Goal: Task Accomplishment & Management: Manage account settings

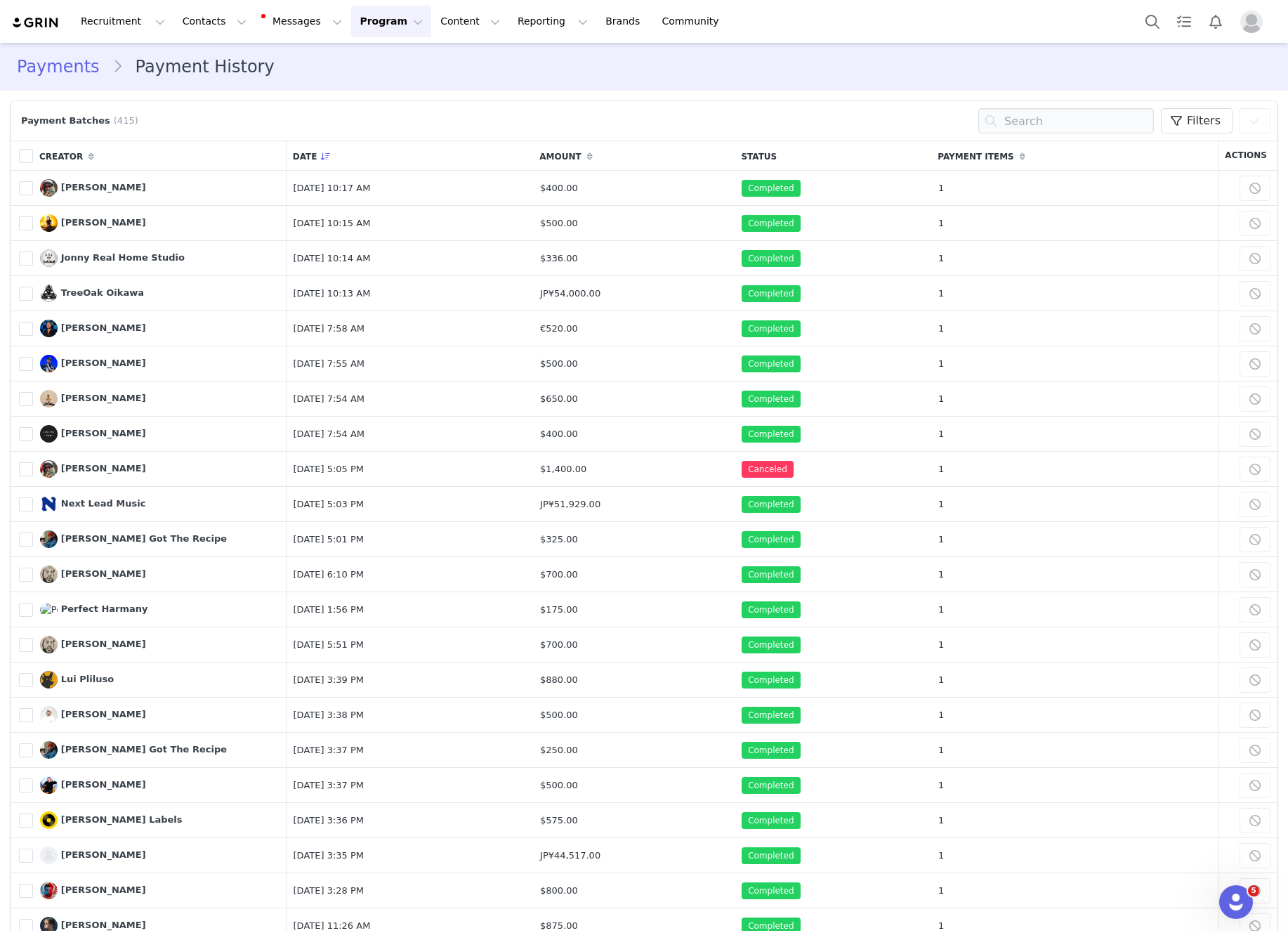
click at [30, 19] on img at bounding box center [36, 22] width 49 height 13
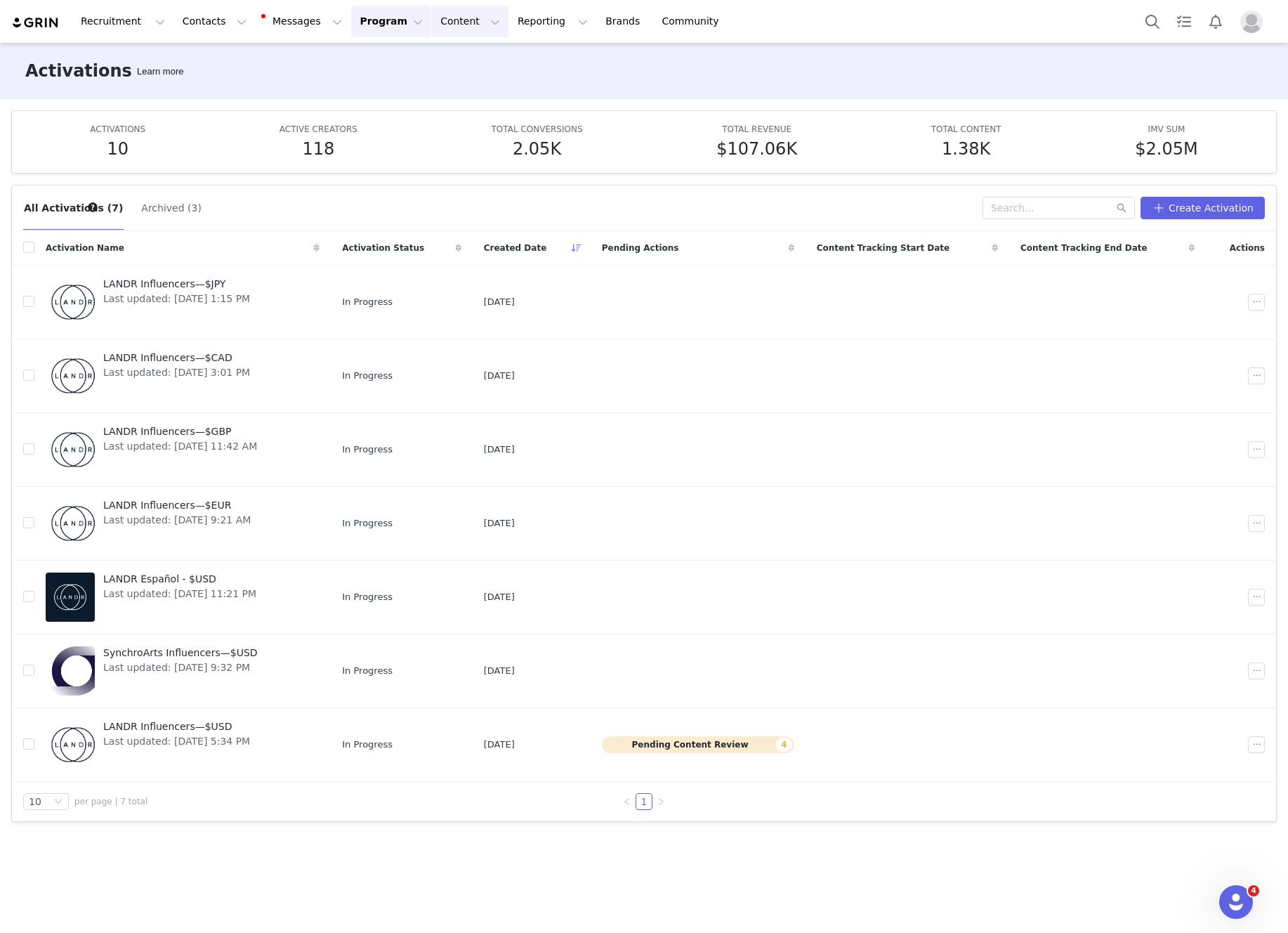
click at [432, 29] on button "Content Content" at bounding box center [470, 22] width 77 height 32
click at [430, 55] on p "Creator Content" at bounding box center [453, 62] width 78 height 15
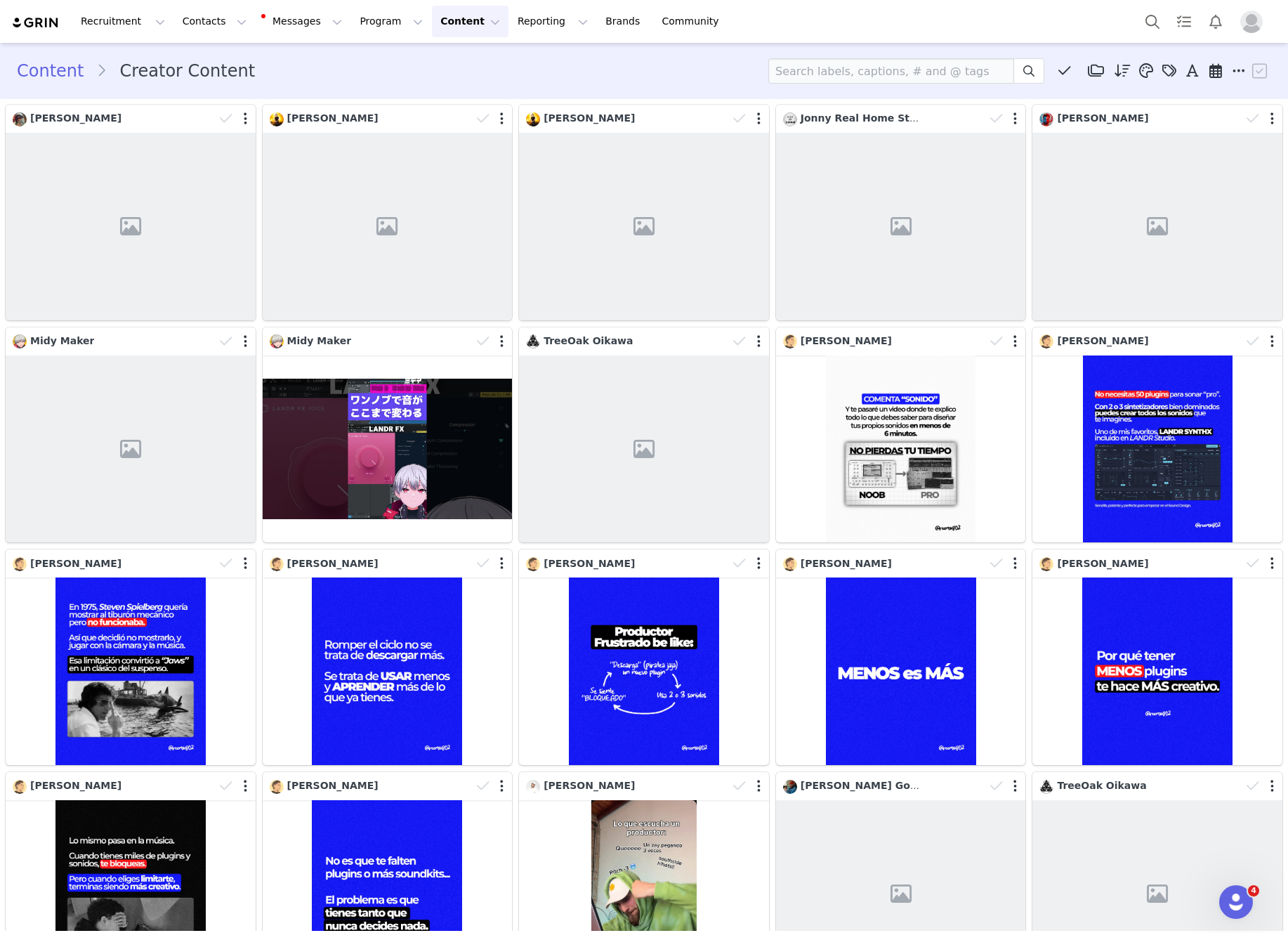
click at [730, 77] on div "Content Creator Content Media Library (0) Folders No folders have been created …" at bounding box center [643, 70] width 1254 height 25
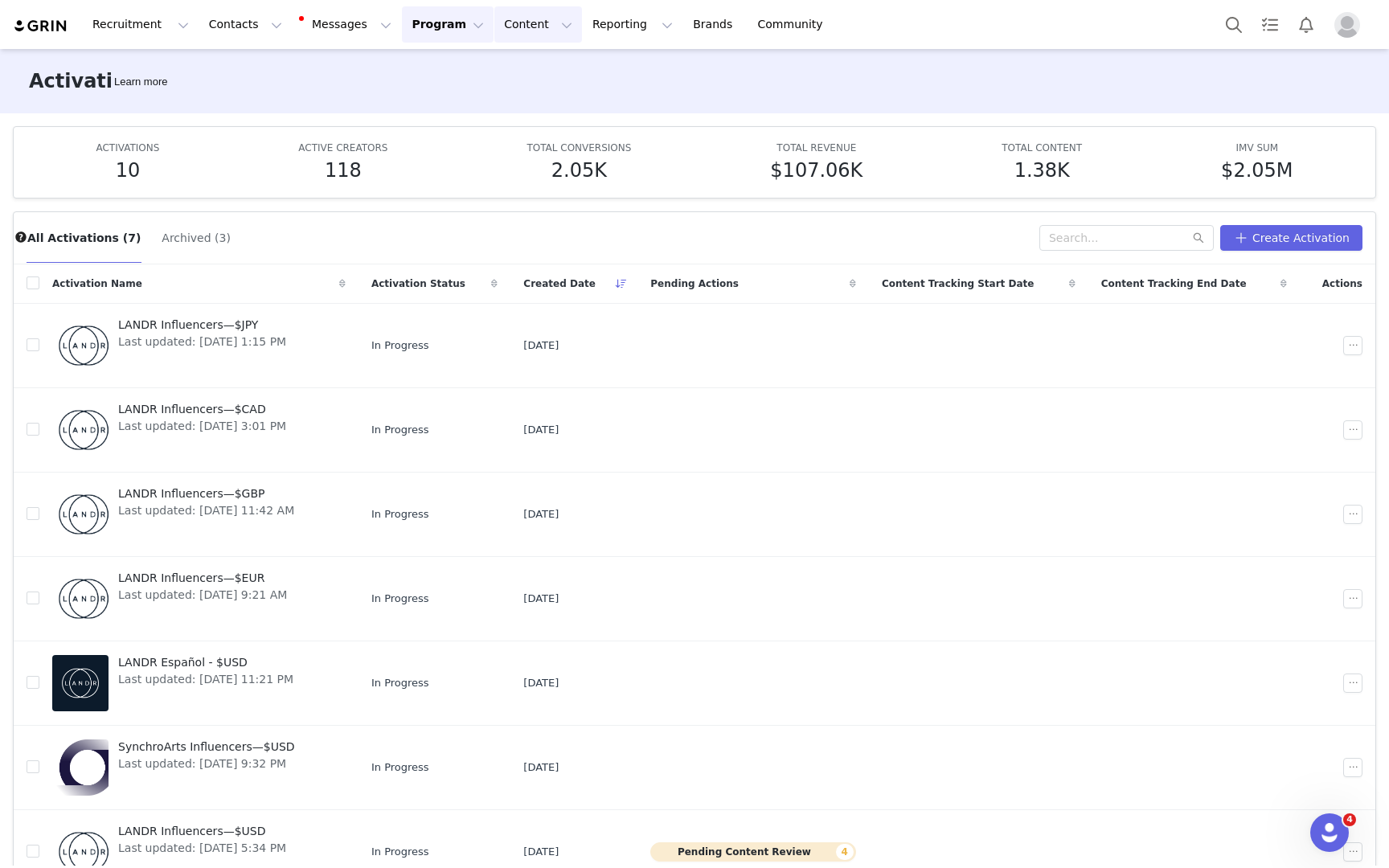
click at [520, 32] on button "Content Content" at bounding box center [538, 25] width 88 height 37
click at [439, 27] on button "Program Program" at bounding box center [448, 25] width 91 height 37
click at [437, 128] on p "Payments" at bounding box center [418, 130] width 56 height 17
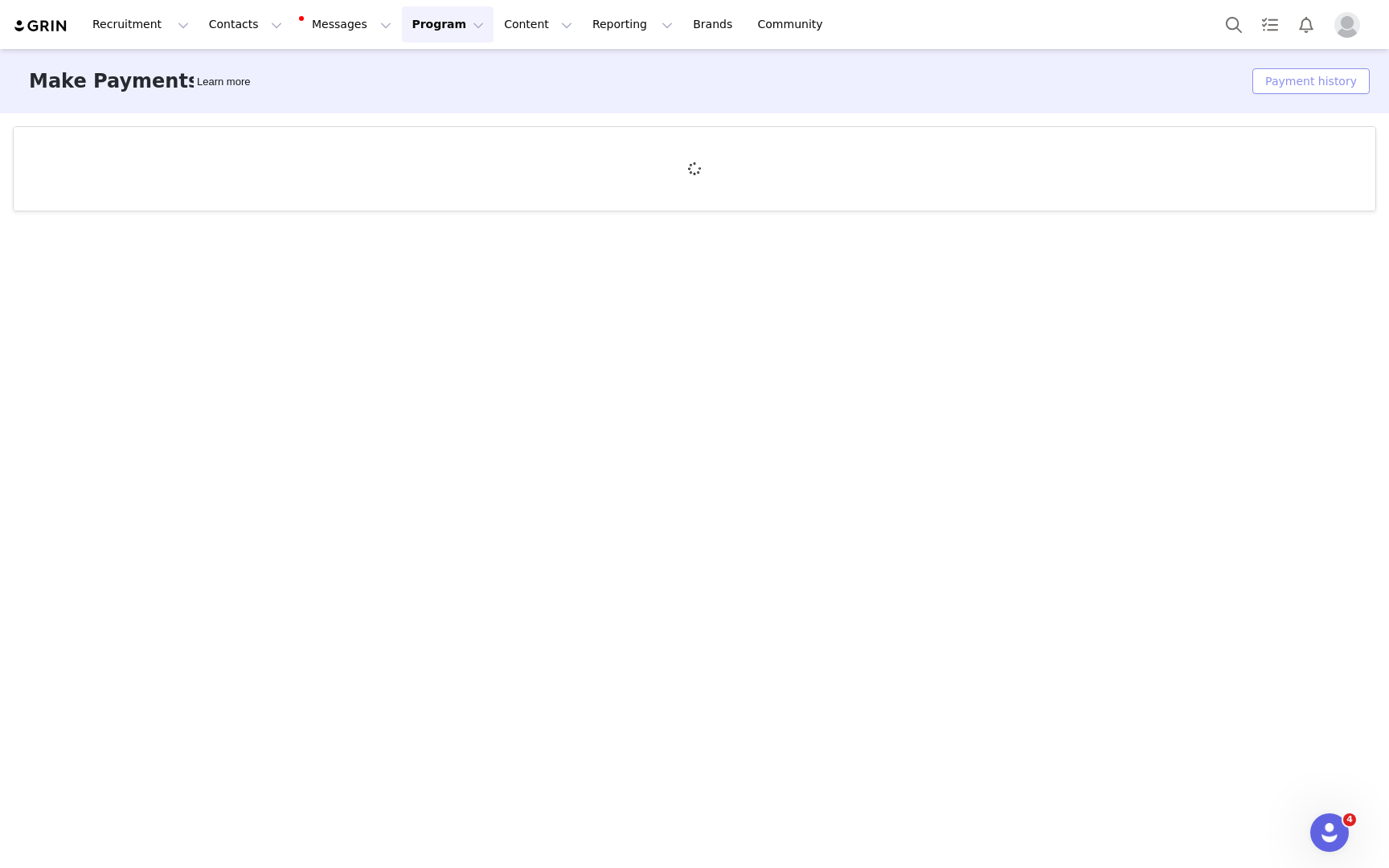
click at [1326, 76] on button "Payment history" at bounding box center [1310, 80] width 117 height 26
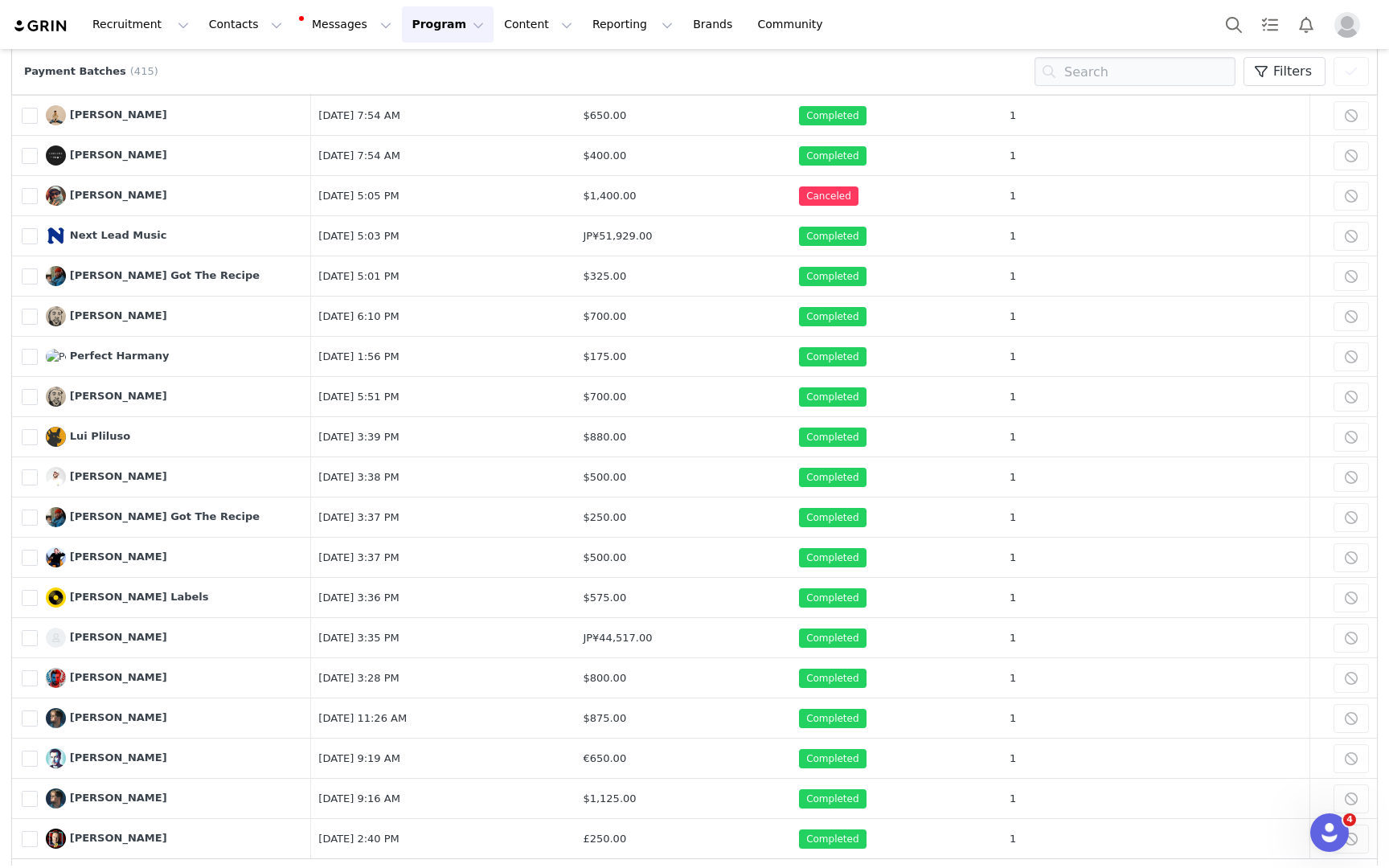
scroll to position [397, 0]
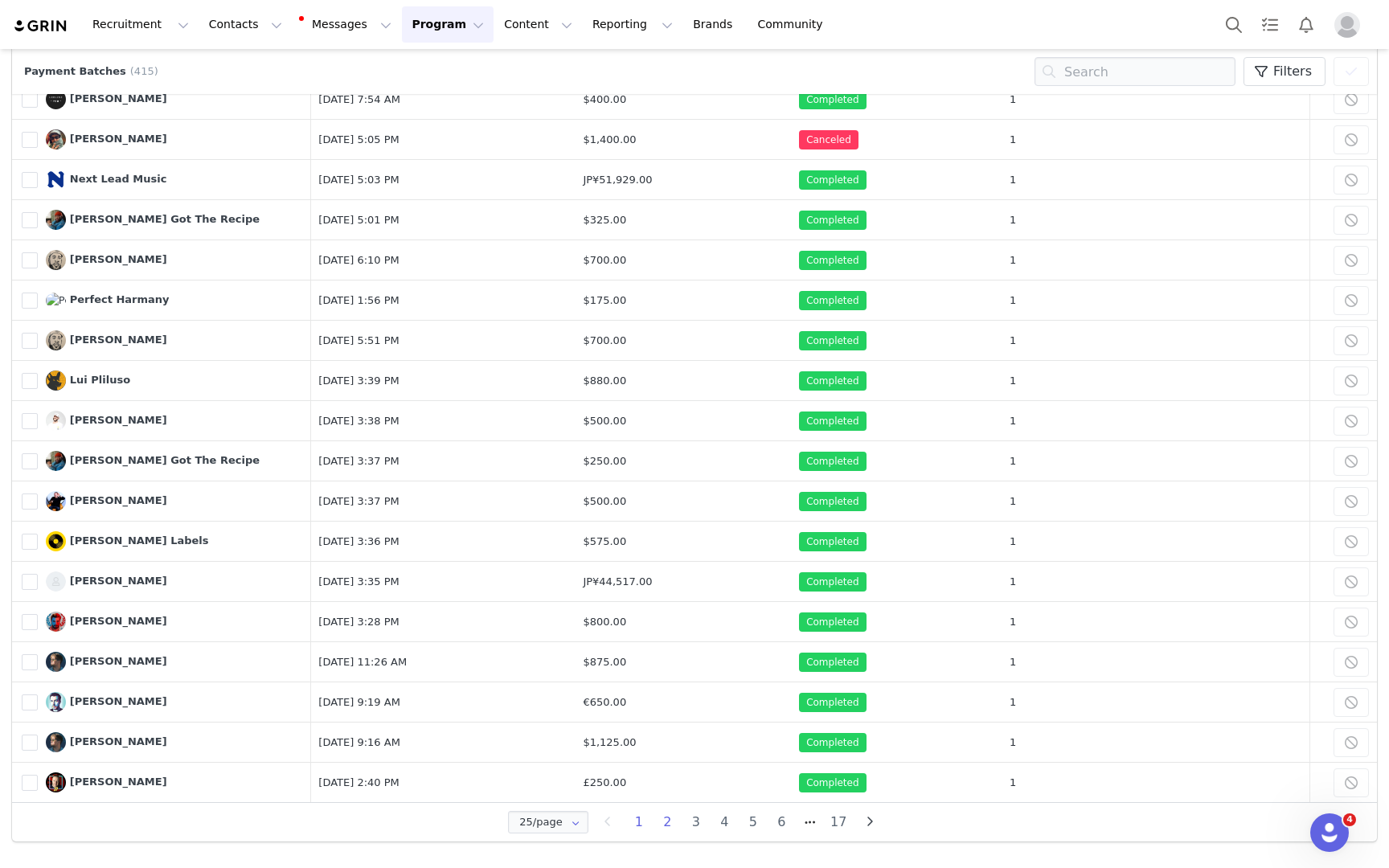
click at [673, 822] on li "2" at bounding box center [668, 822] width 29 height 22
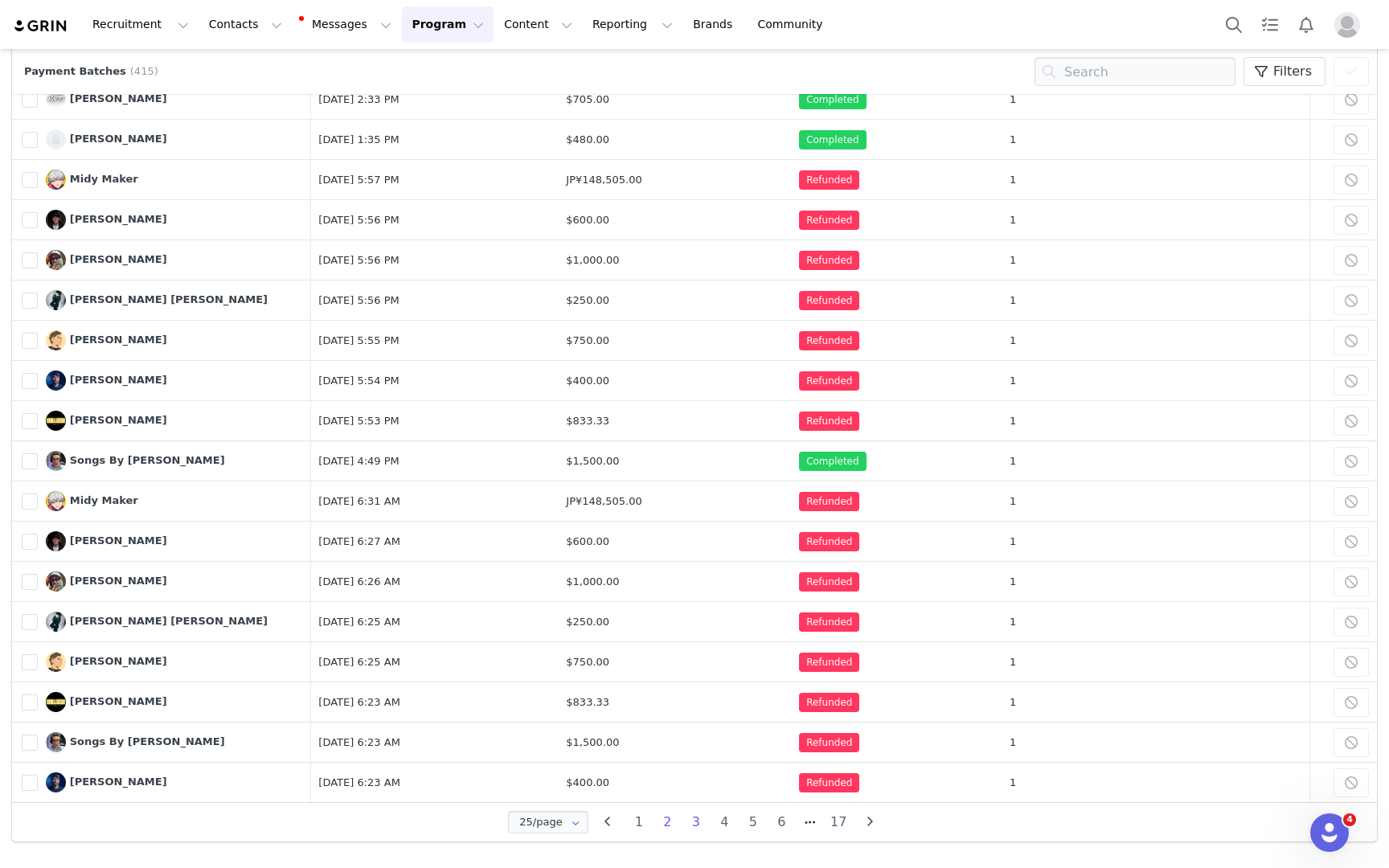
click at [698, 824] on li "3" at bounding box center [696, 822] width 29 height 22
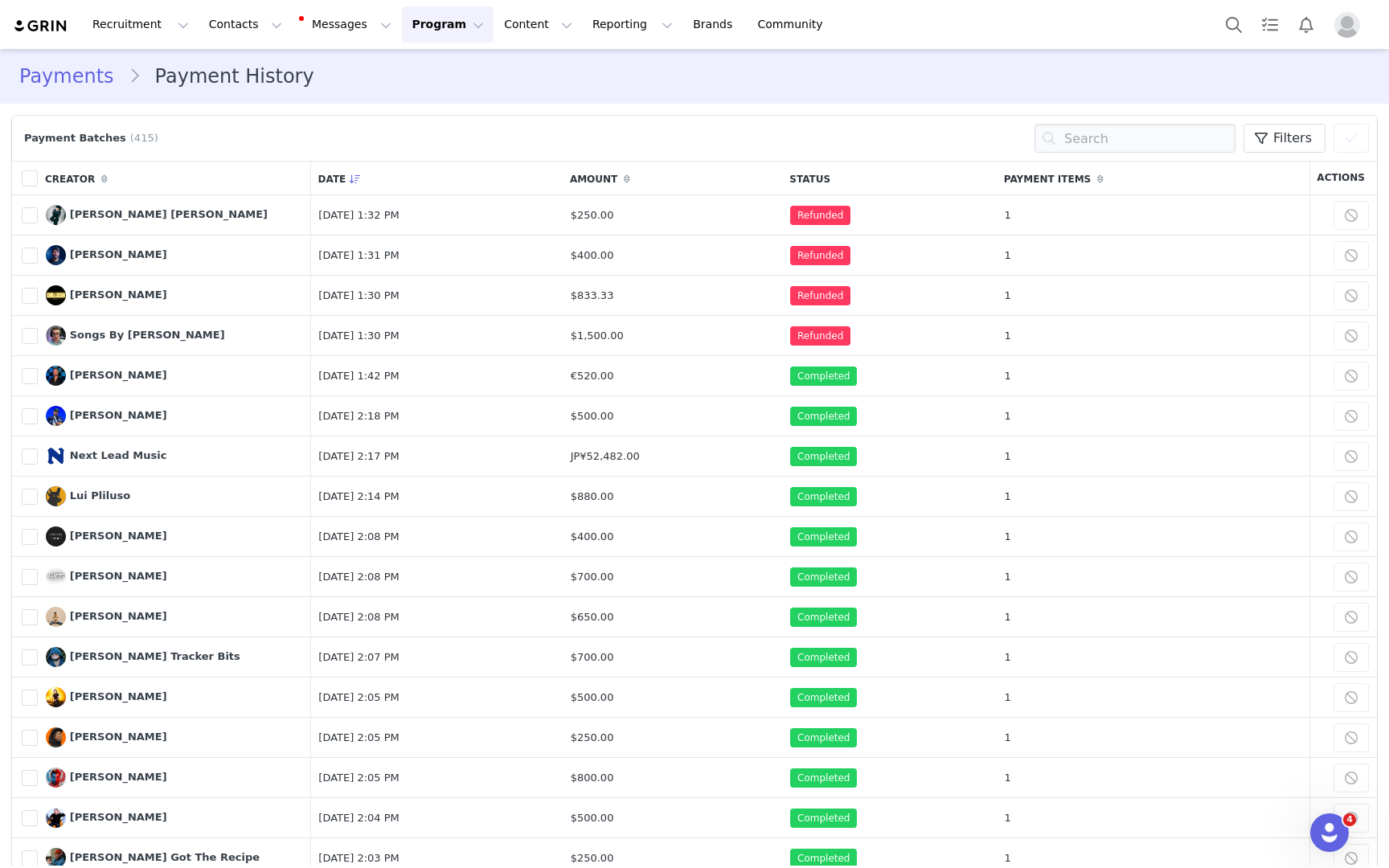
click at [724, 146] on div "Payment Batches (415) Filters (0) No filters are applied, click "Add Filter" to…" at bounding box center [694, 138] width 1349 height 29
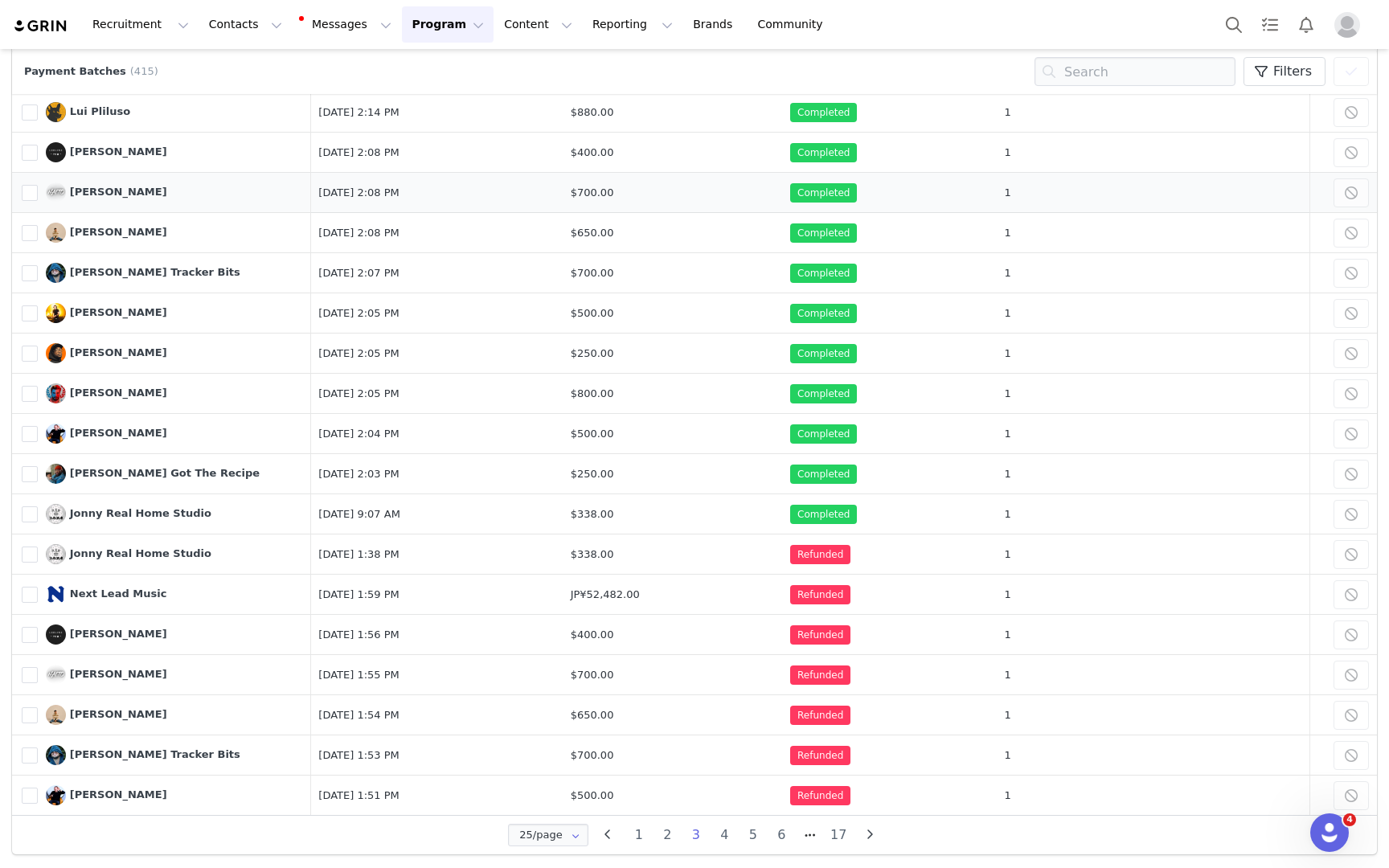
scroll to position [397, 0]
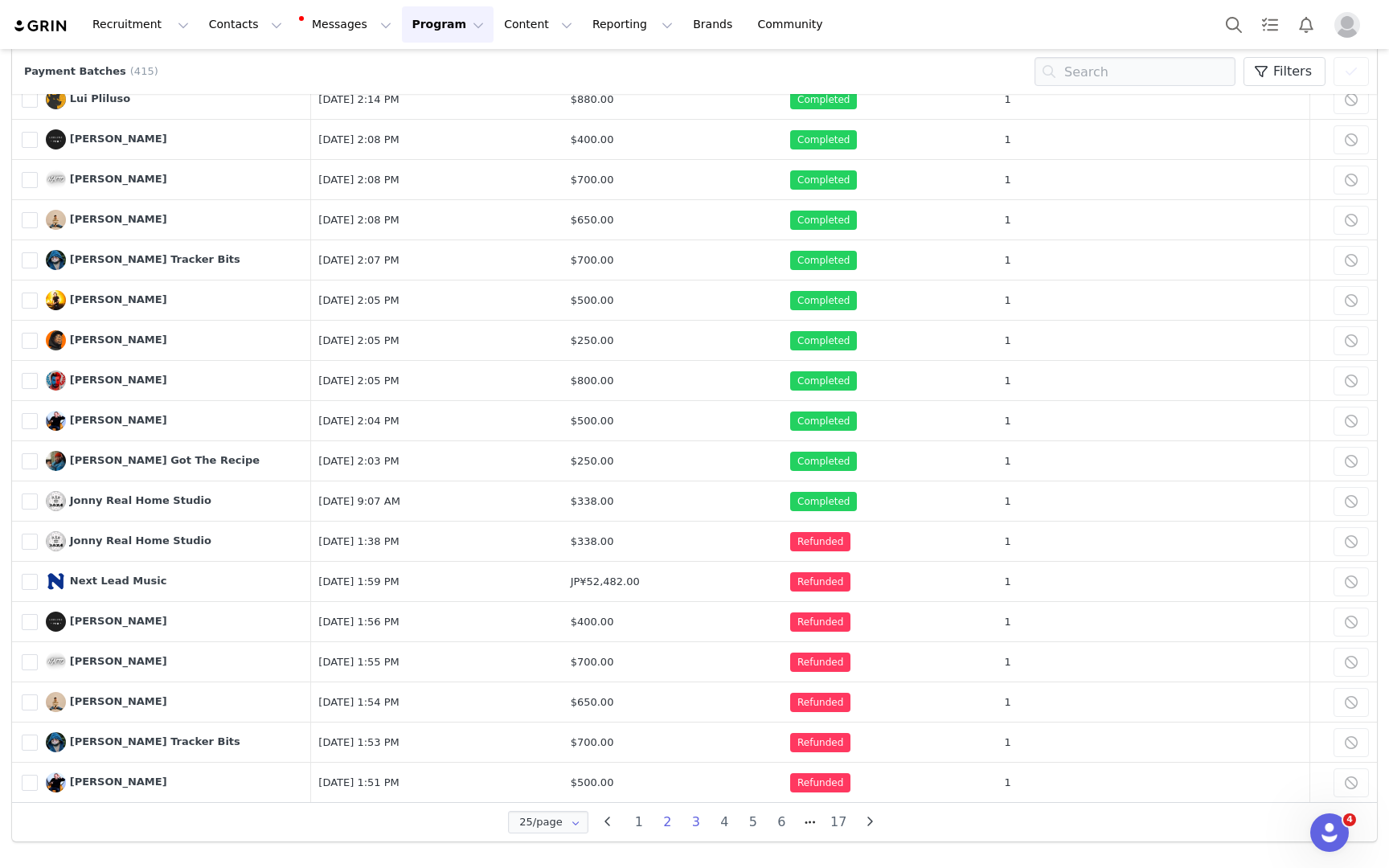
click at [672, 822] on li "2" at bounding box center [668, 822] width 29 height 22
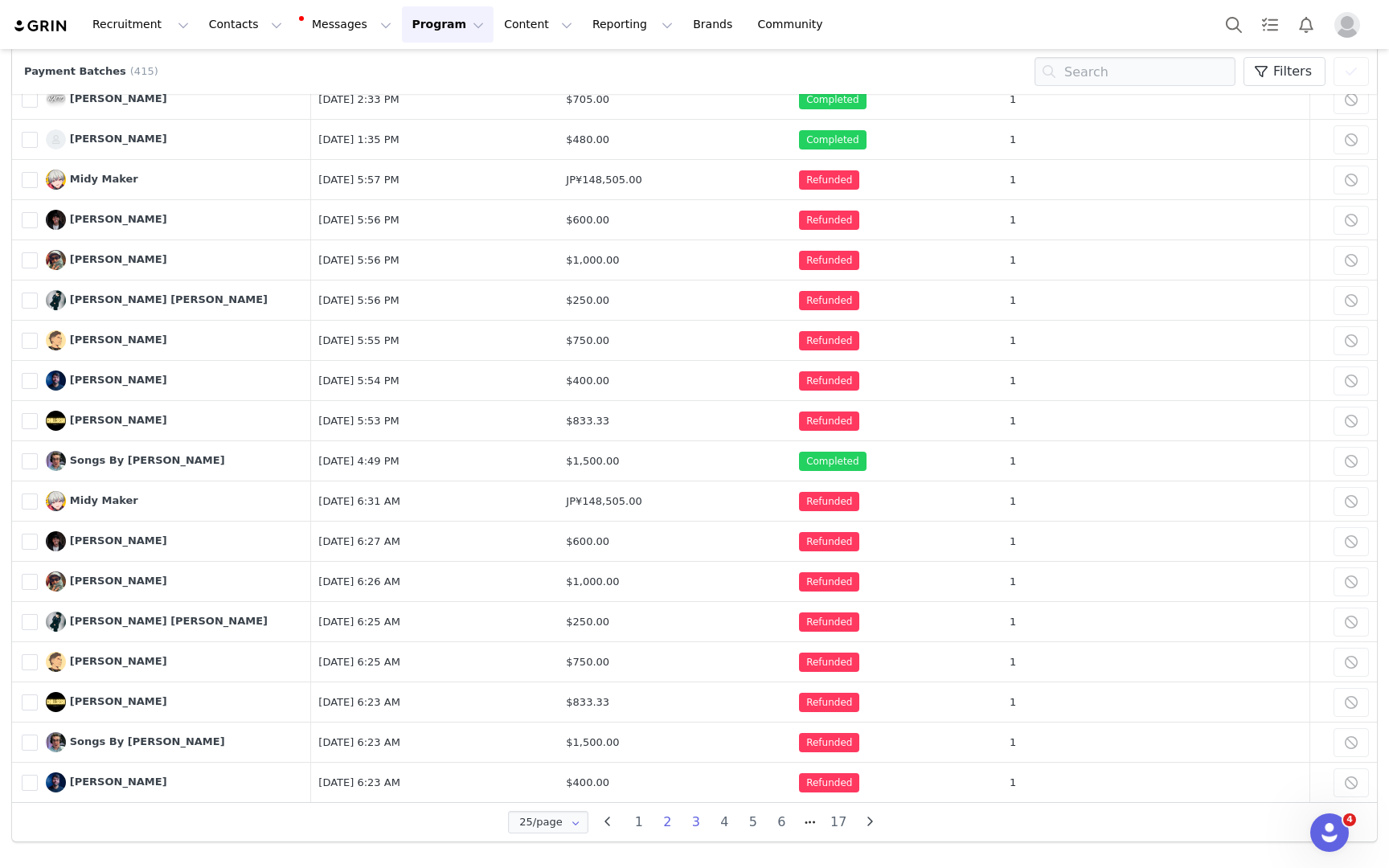
click at [695, 822] on li "3" at bounding box center [696, 822] width 29 height 22
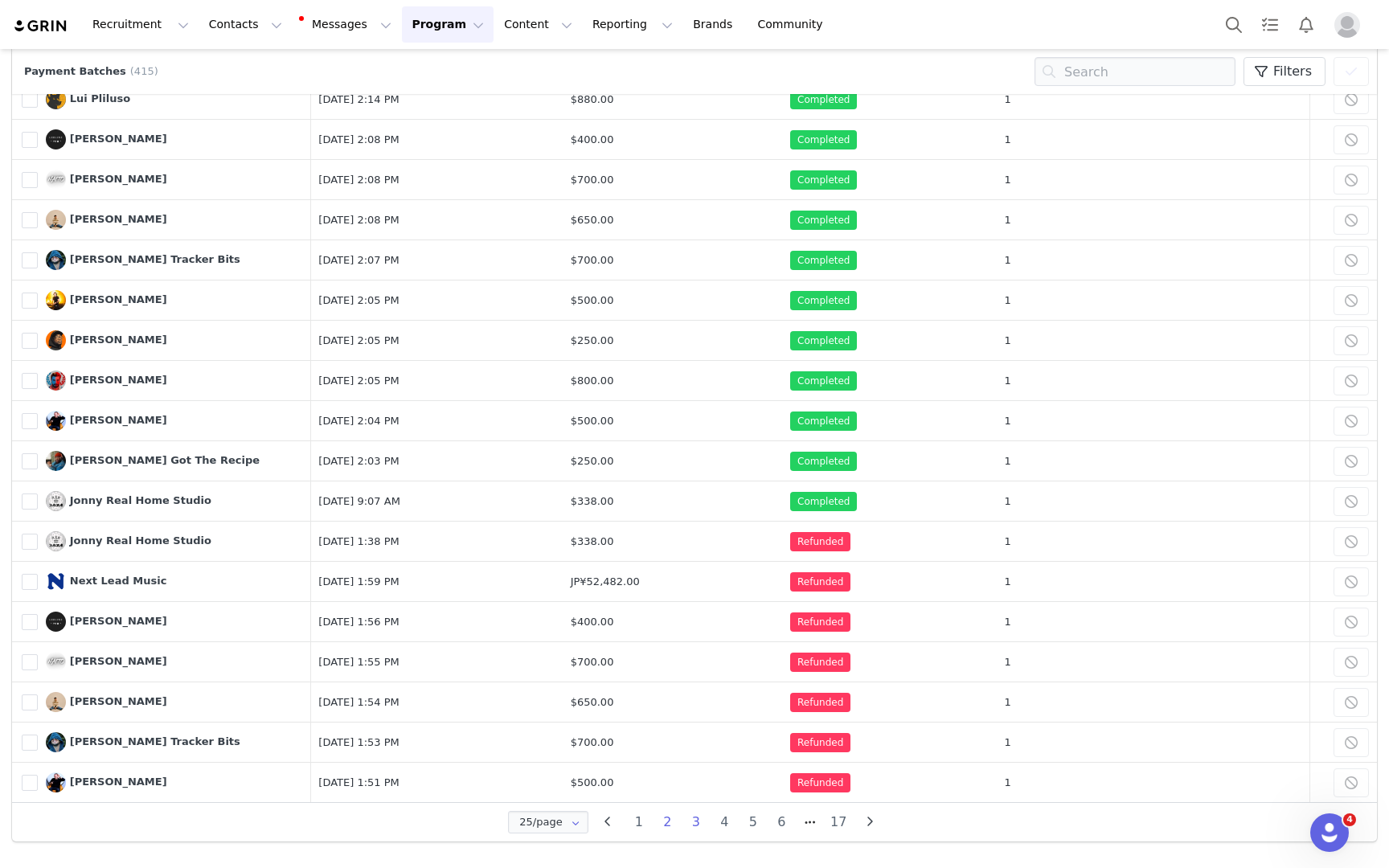
click at [665, 820] on li "2" at bounding box center [668, 822] width 29 height 22
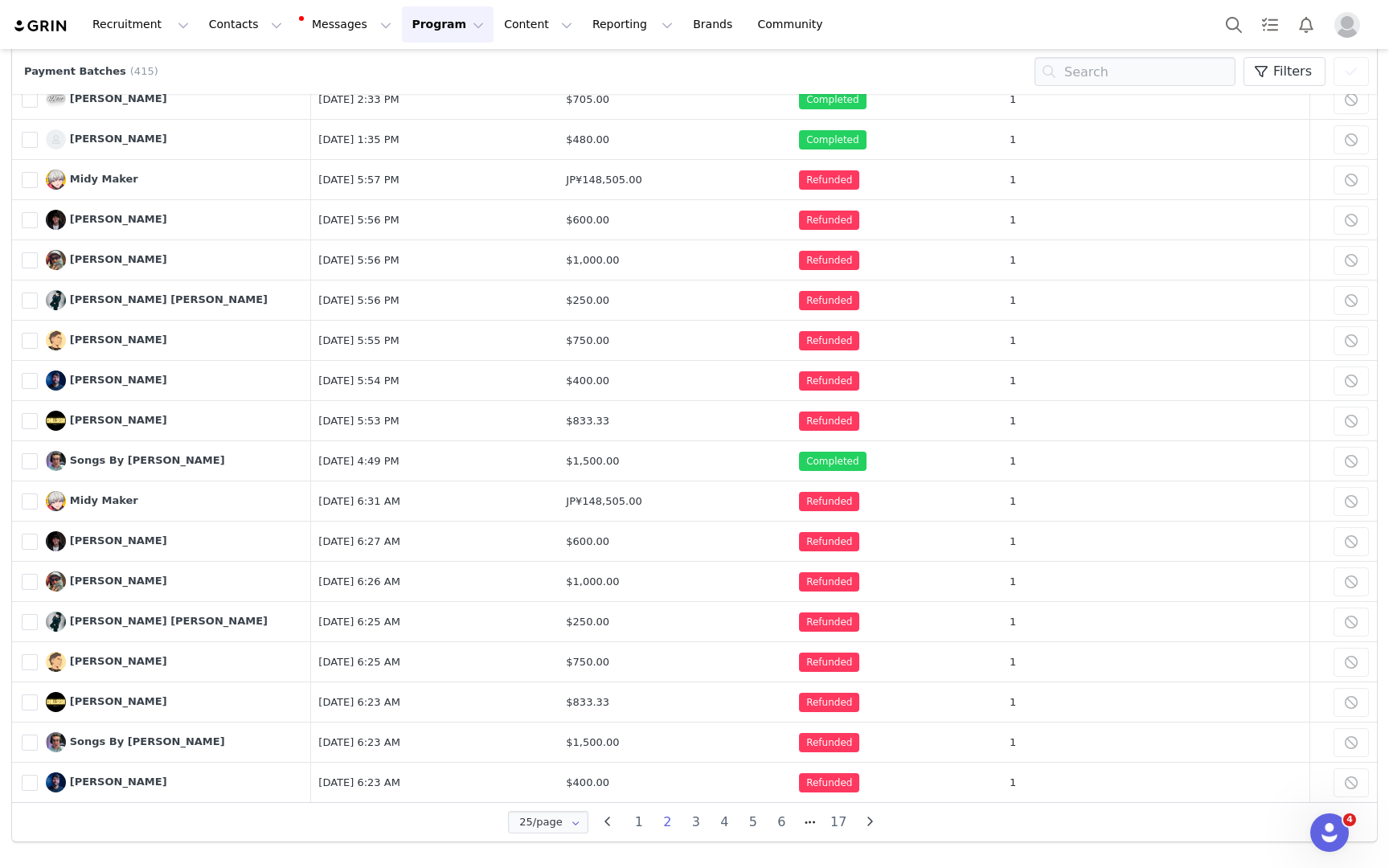
click at [668, 823] on li "2" at bounding box center [668, 822] width 29 height 22
click at [697, 822] on li "3" at bounding box center [696, 822] width 29 height 22
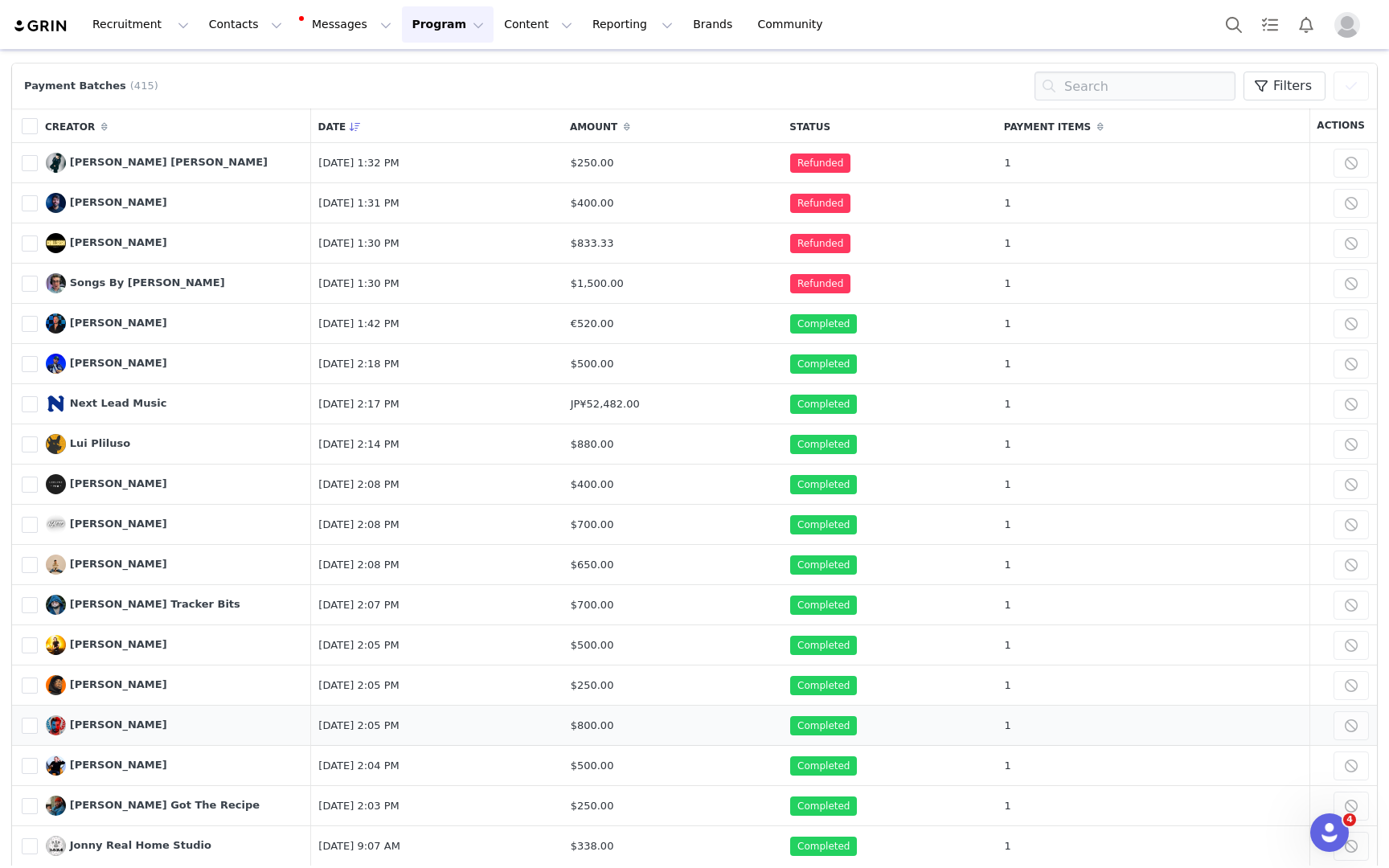
scroll to position [0, 0]
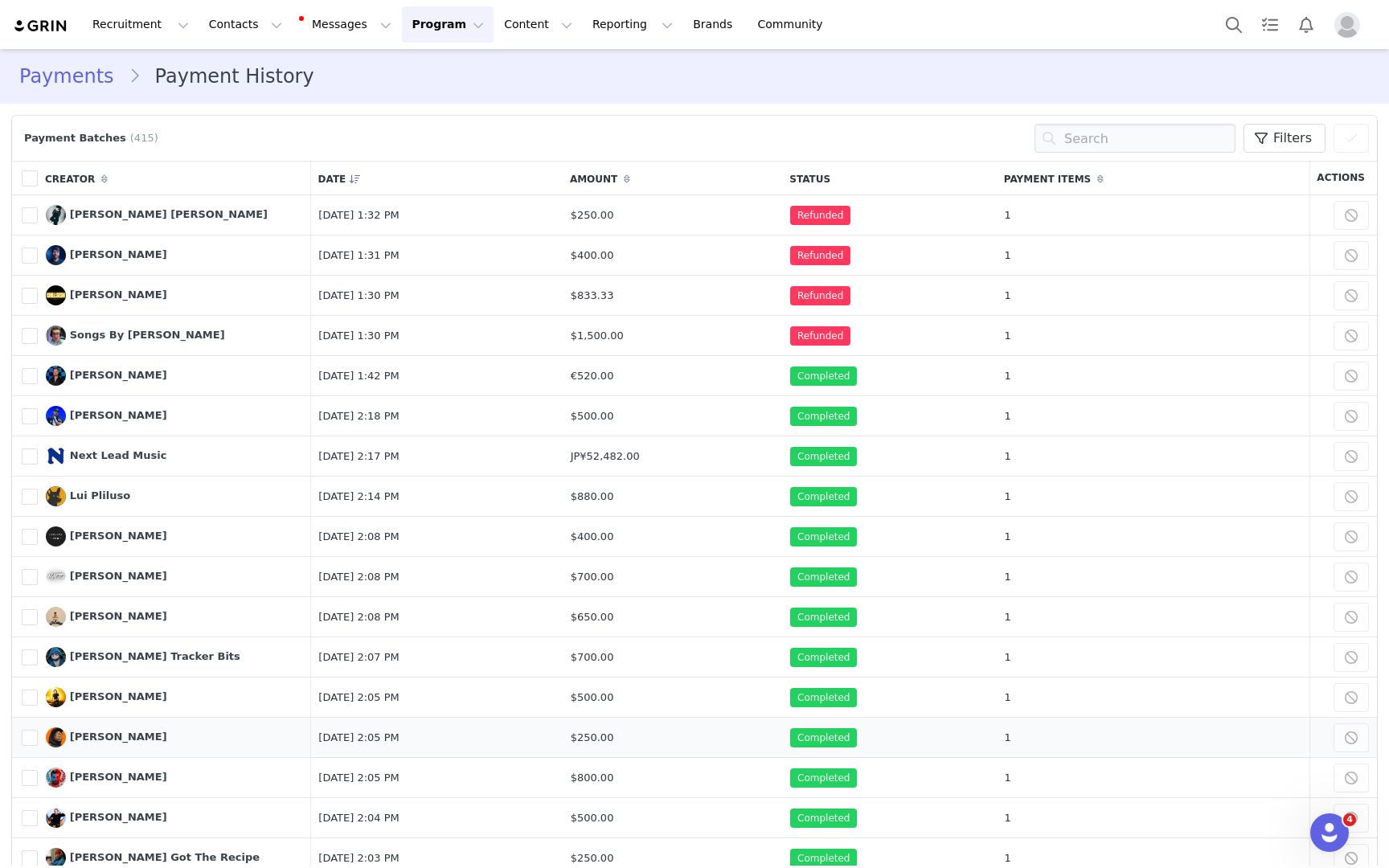
click at [535, 727] on td "Aug 27, 2025, 2:05 PM" at bounding box center [437, 738] width 252 height 40
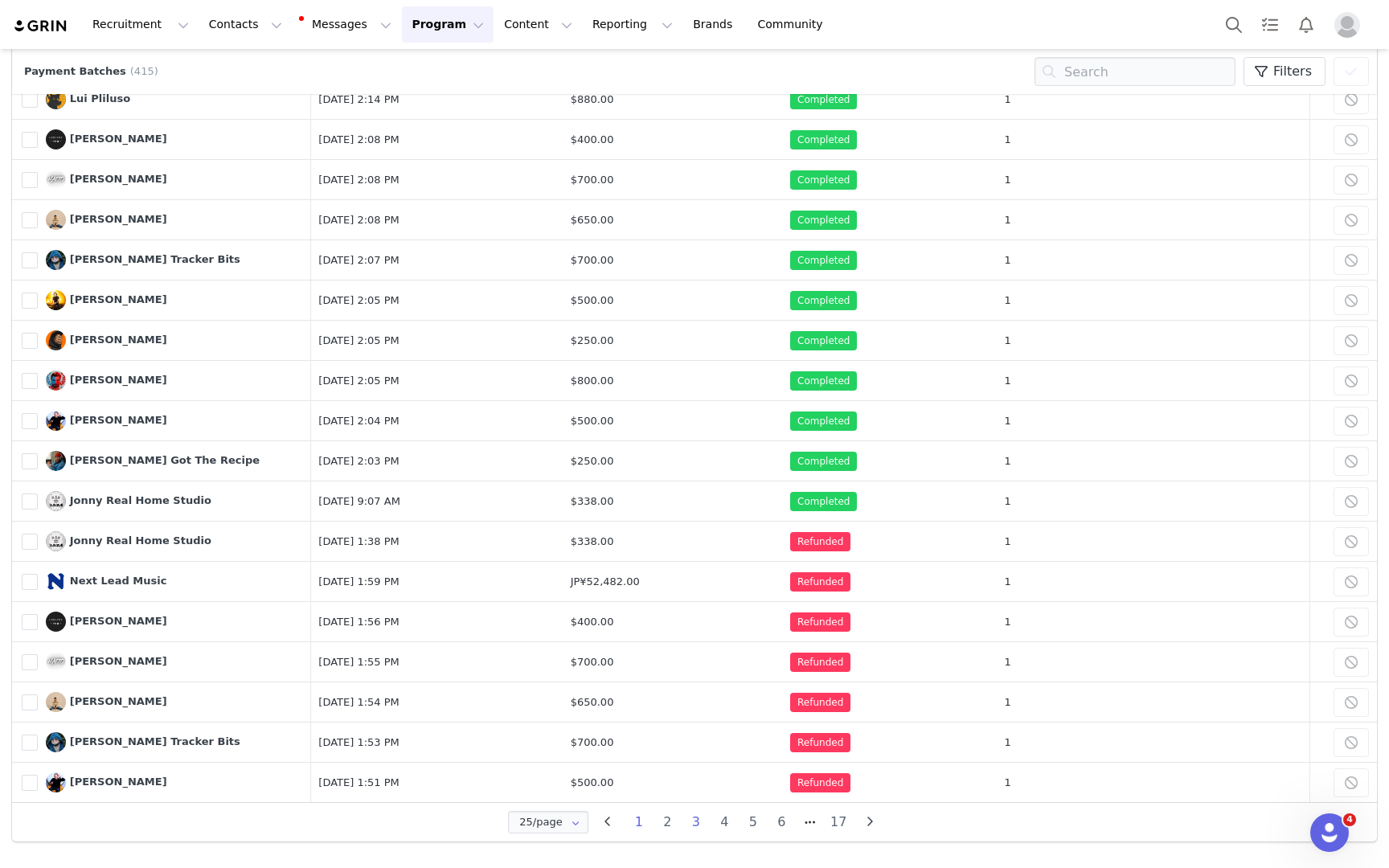
click at [639, 827] on li "1" at bounding box center [638, 822] width 29 height 22
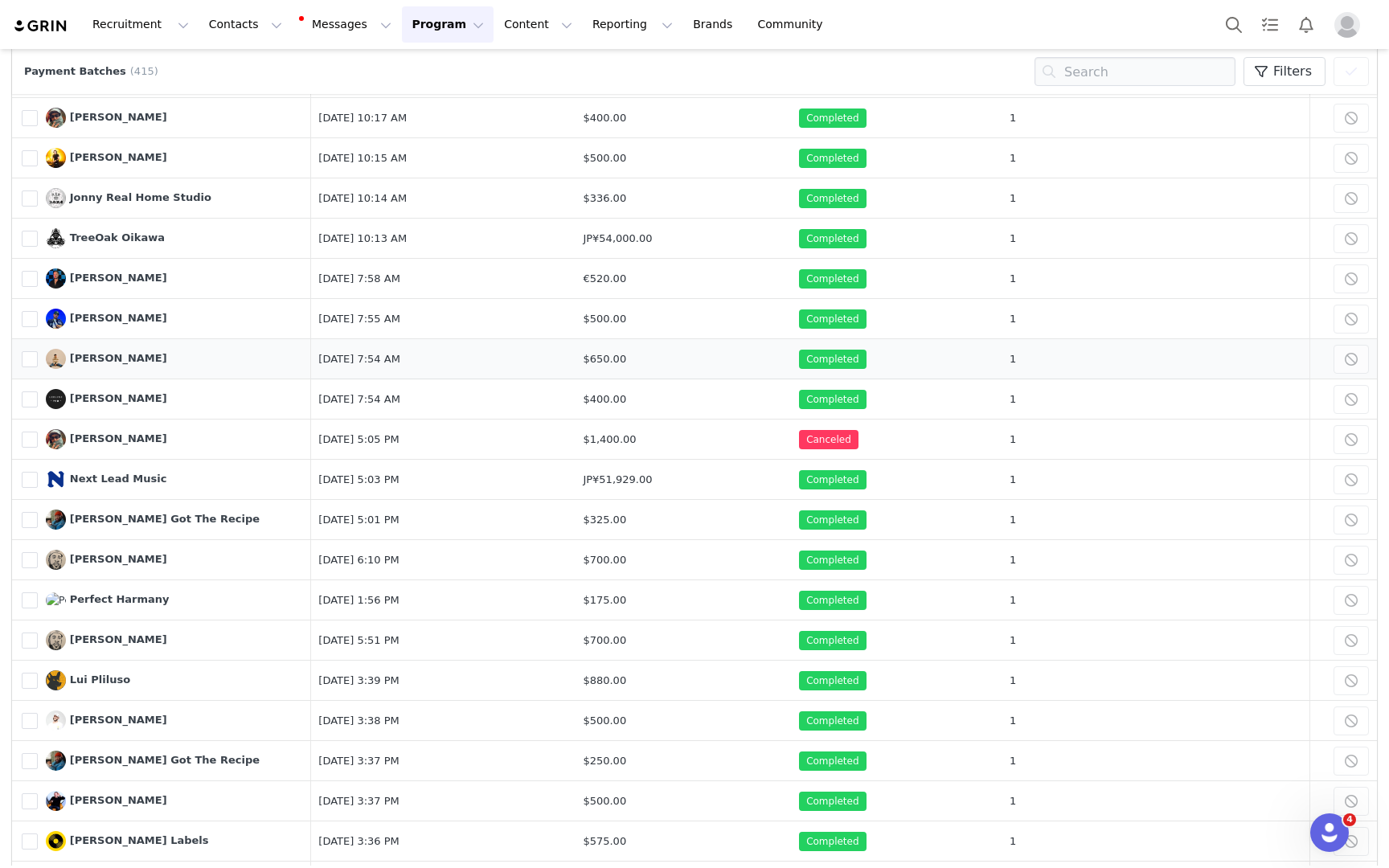
scroll to position [0, 0]
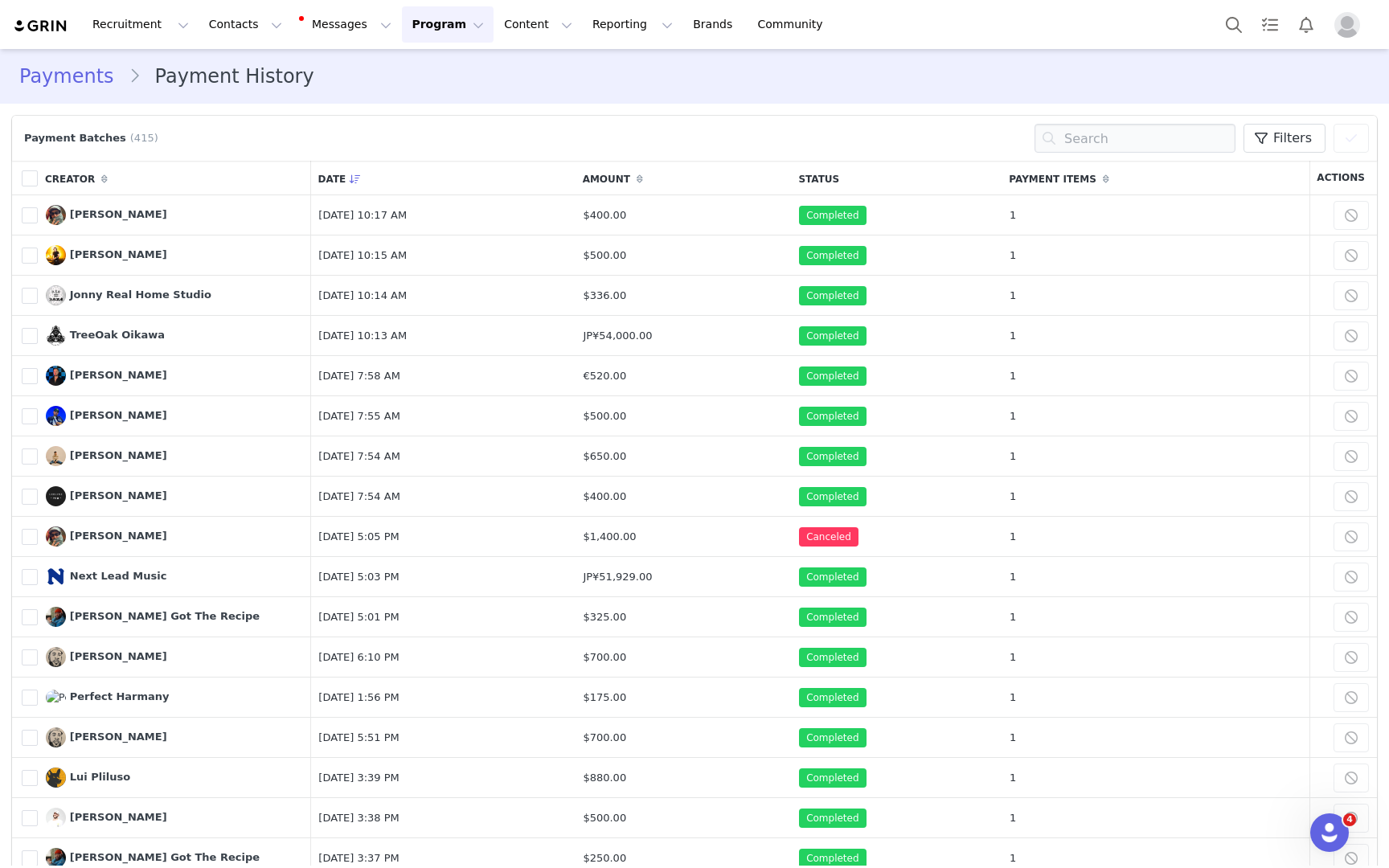
click at [1349, 22] on img "Profile" at bounding box center [1347, 25] width 26 height 26
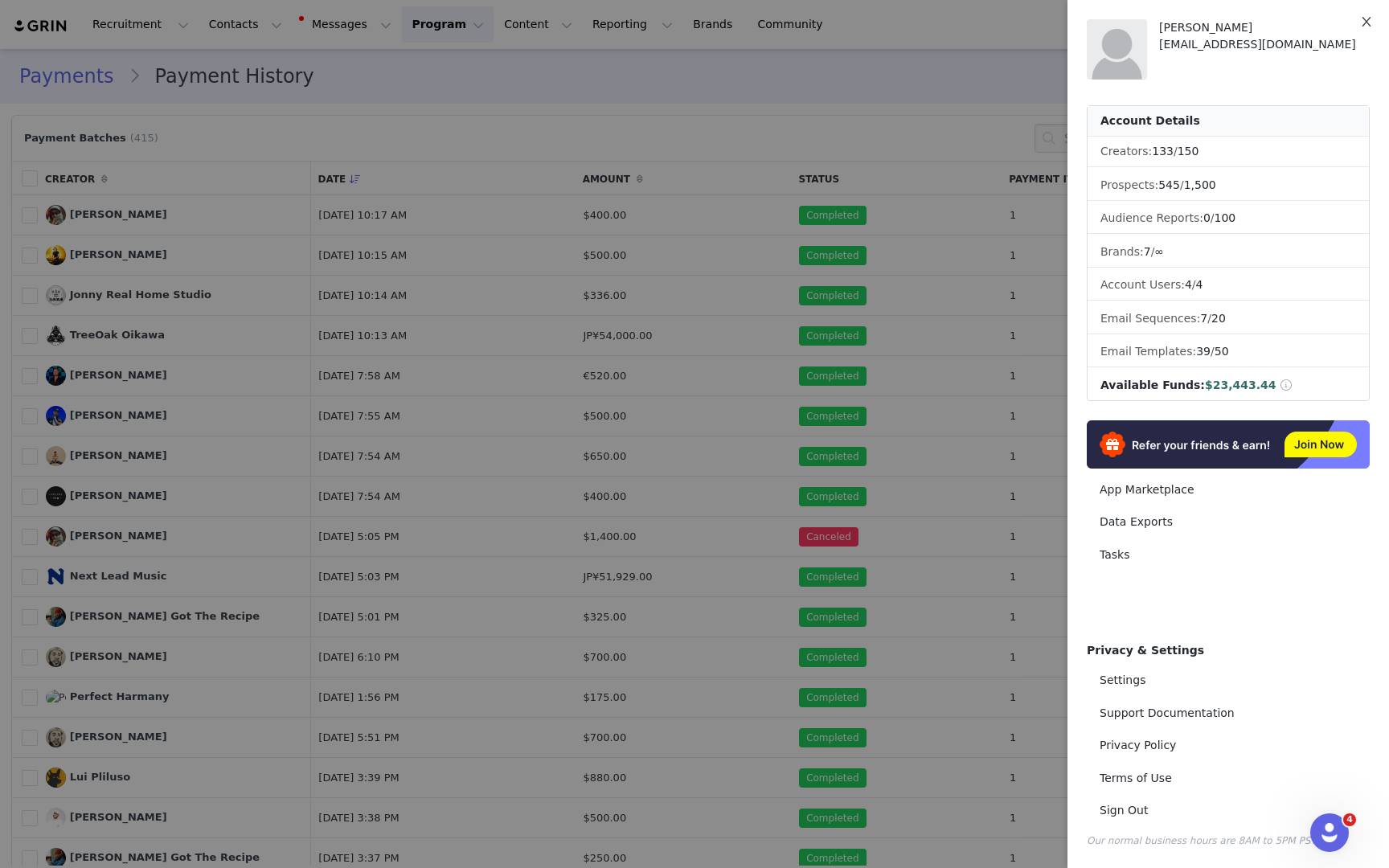
click at [1364, 22] on icon "icon: close" at bounding box center [1366, 21] width 12 height 12
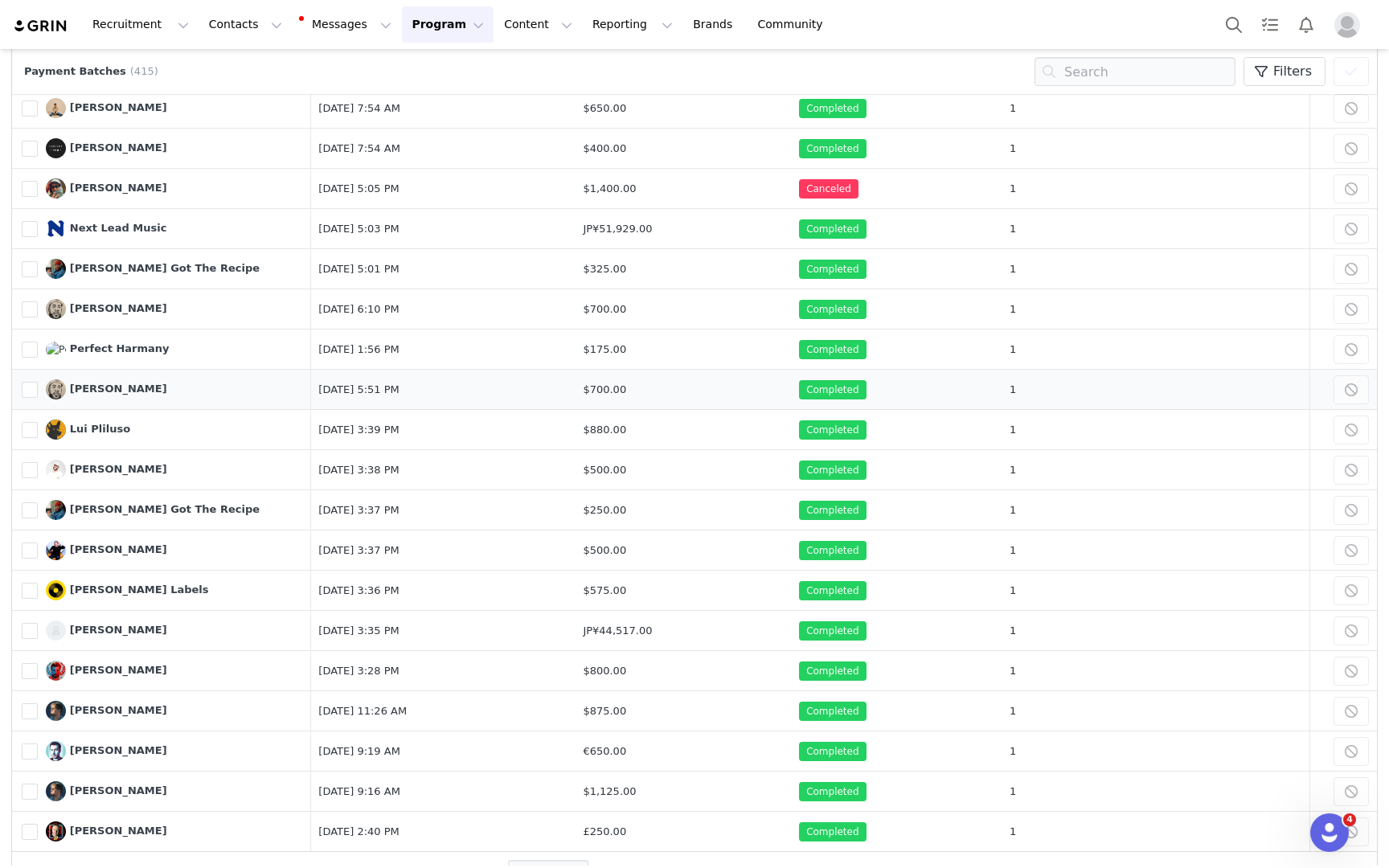
scroll to position [397, 0]
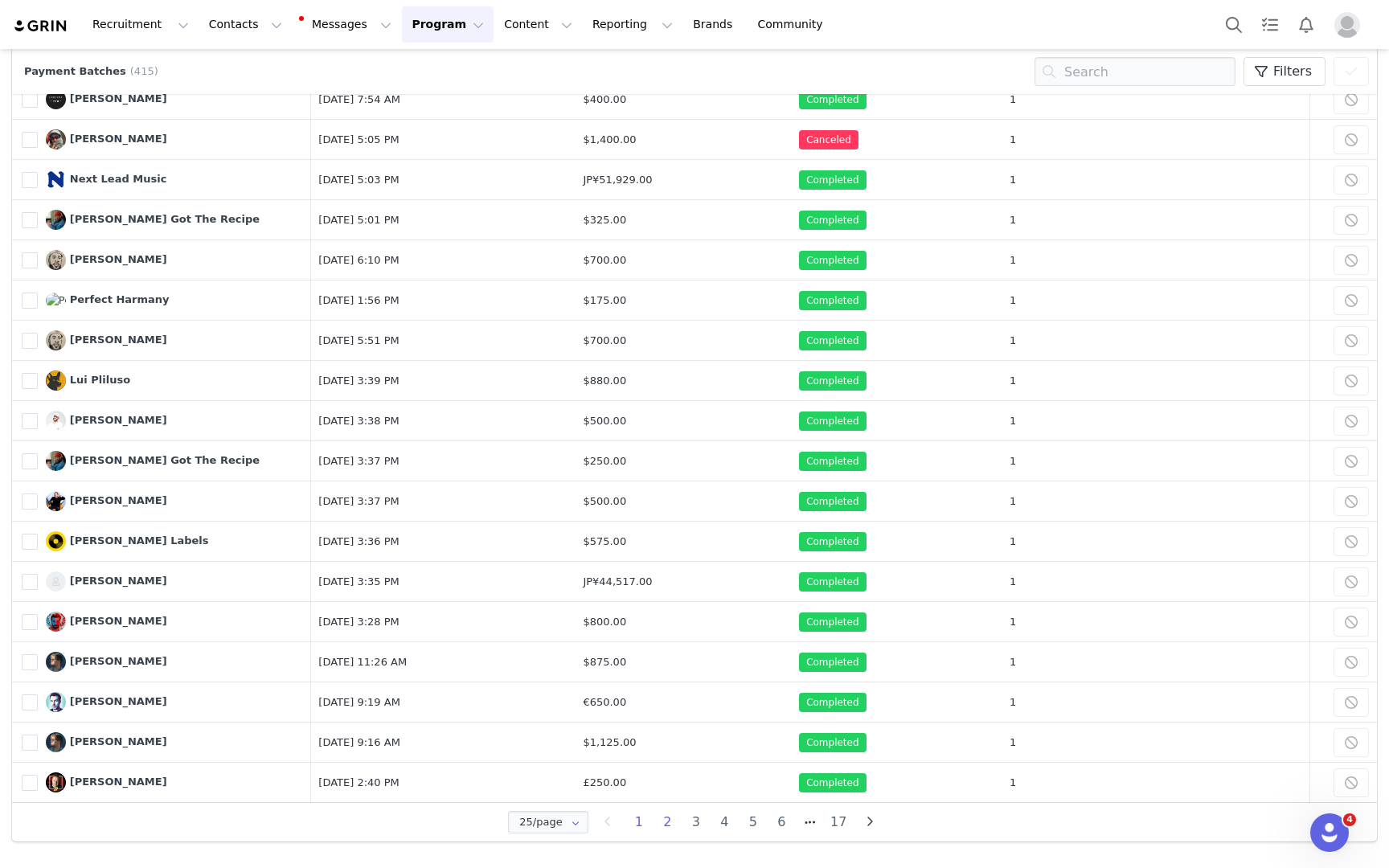
click at [664, 820] on li "2" at bounding box center [668, 822] width 29 height 22
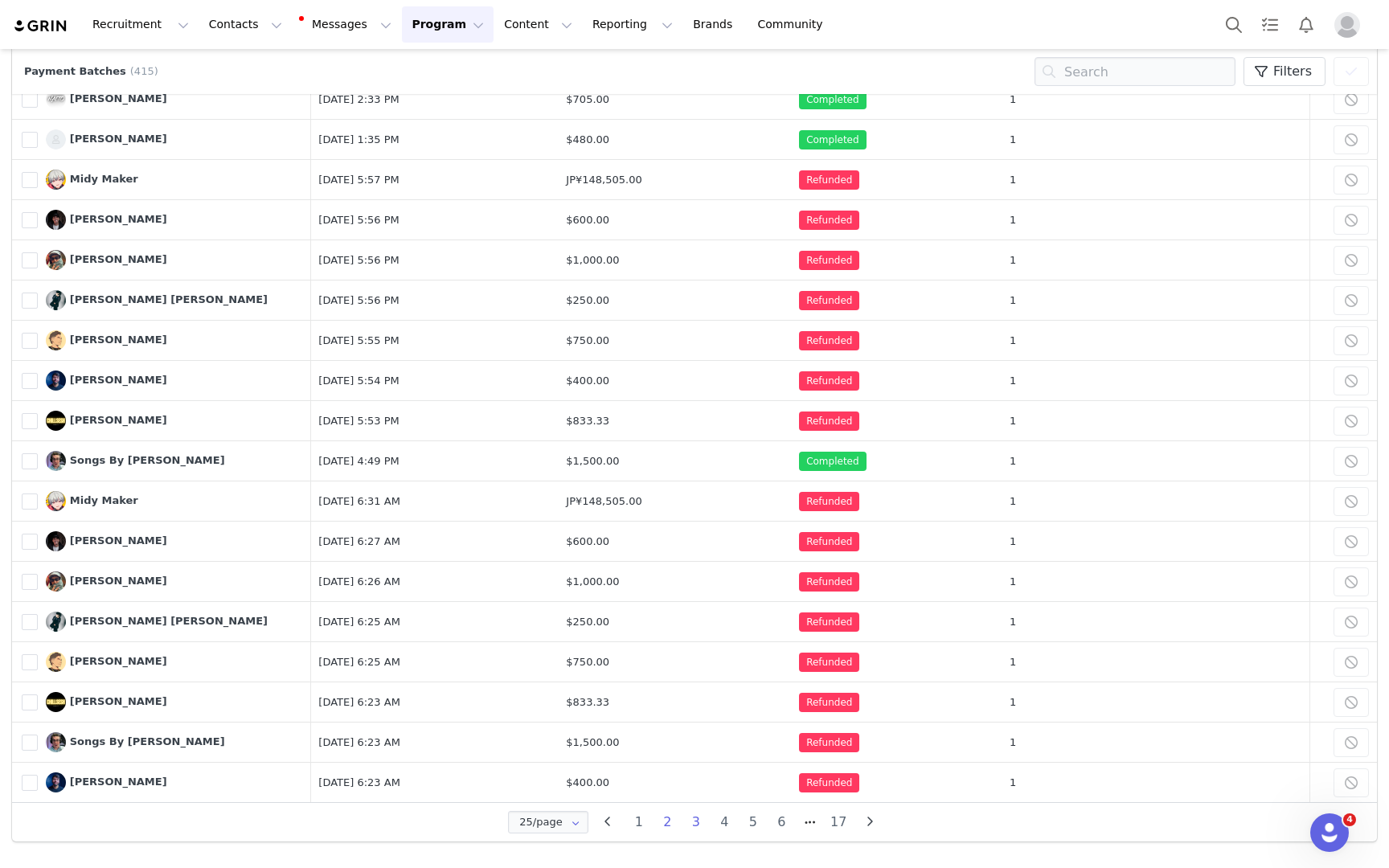
click at [697, 825] on li "3" at bounding box center [696, 822] width 29 height 22
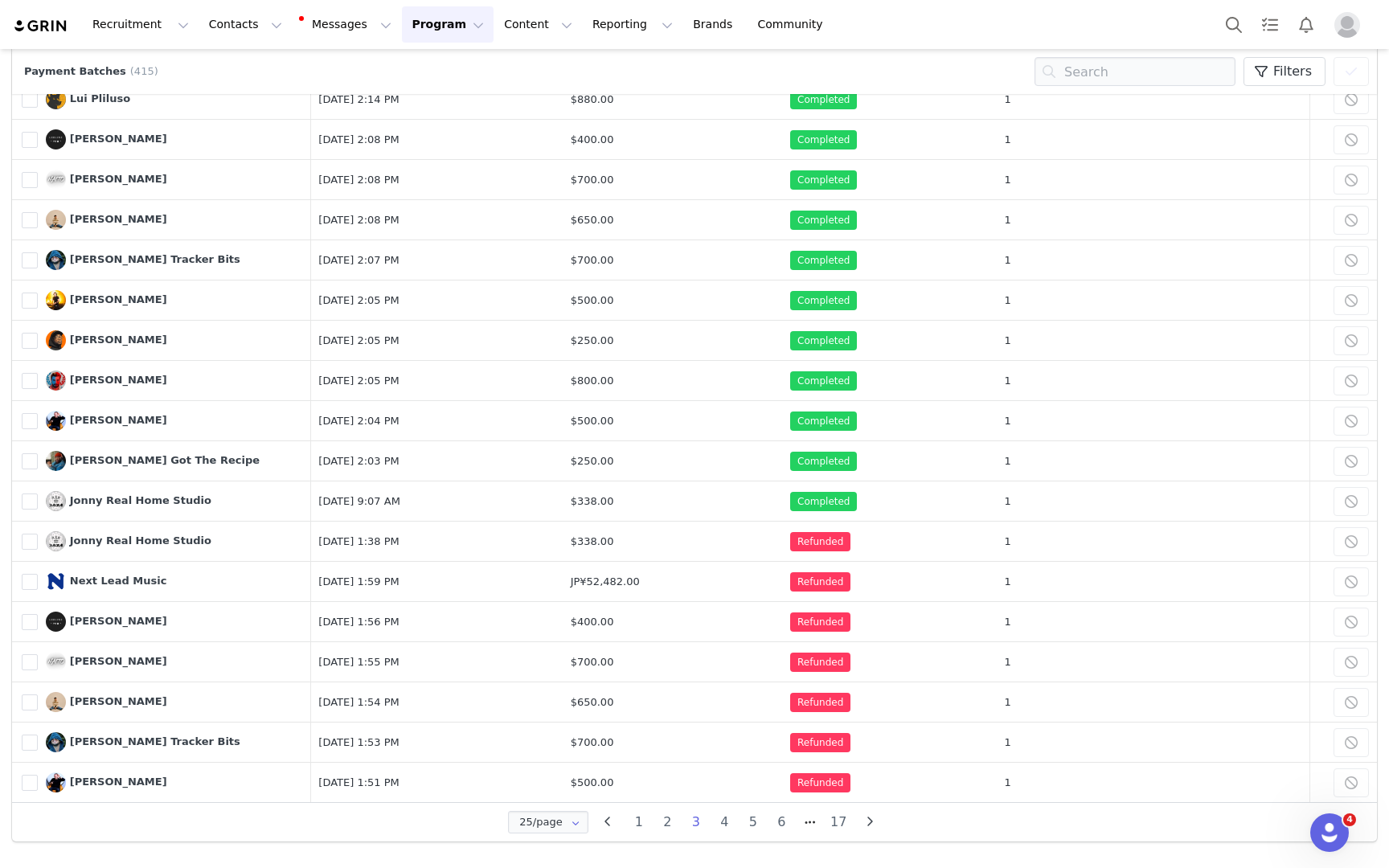
click at [669, 817] on li "2" at bounding box center [668, 822] width 29 height 22
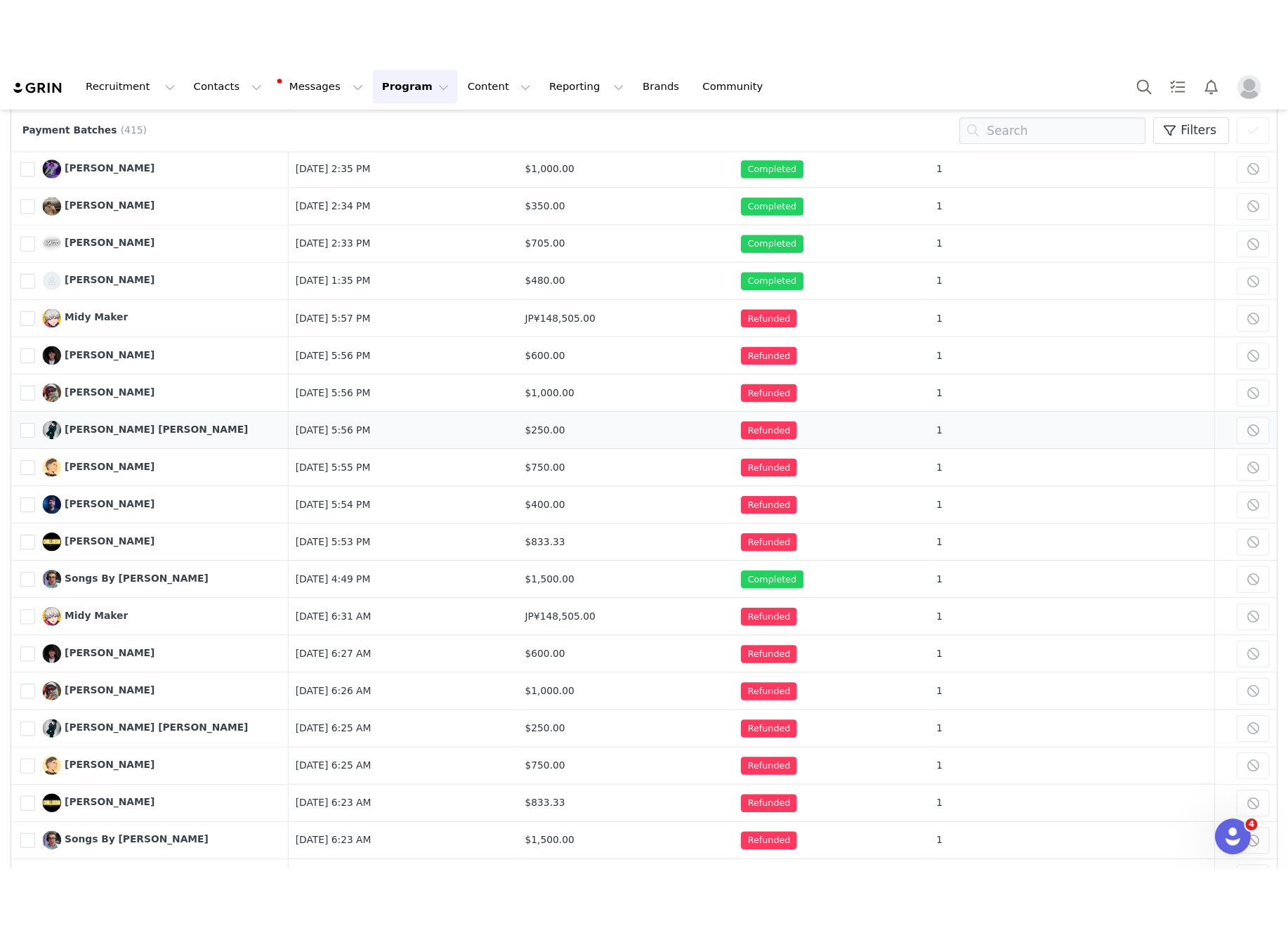
scroll to position [0, 0]
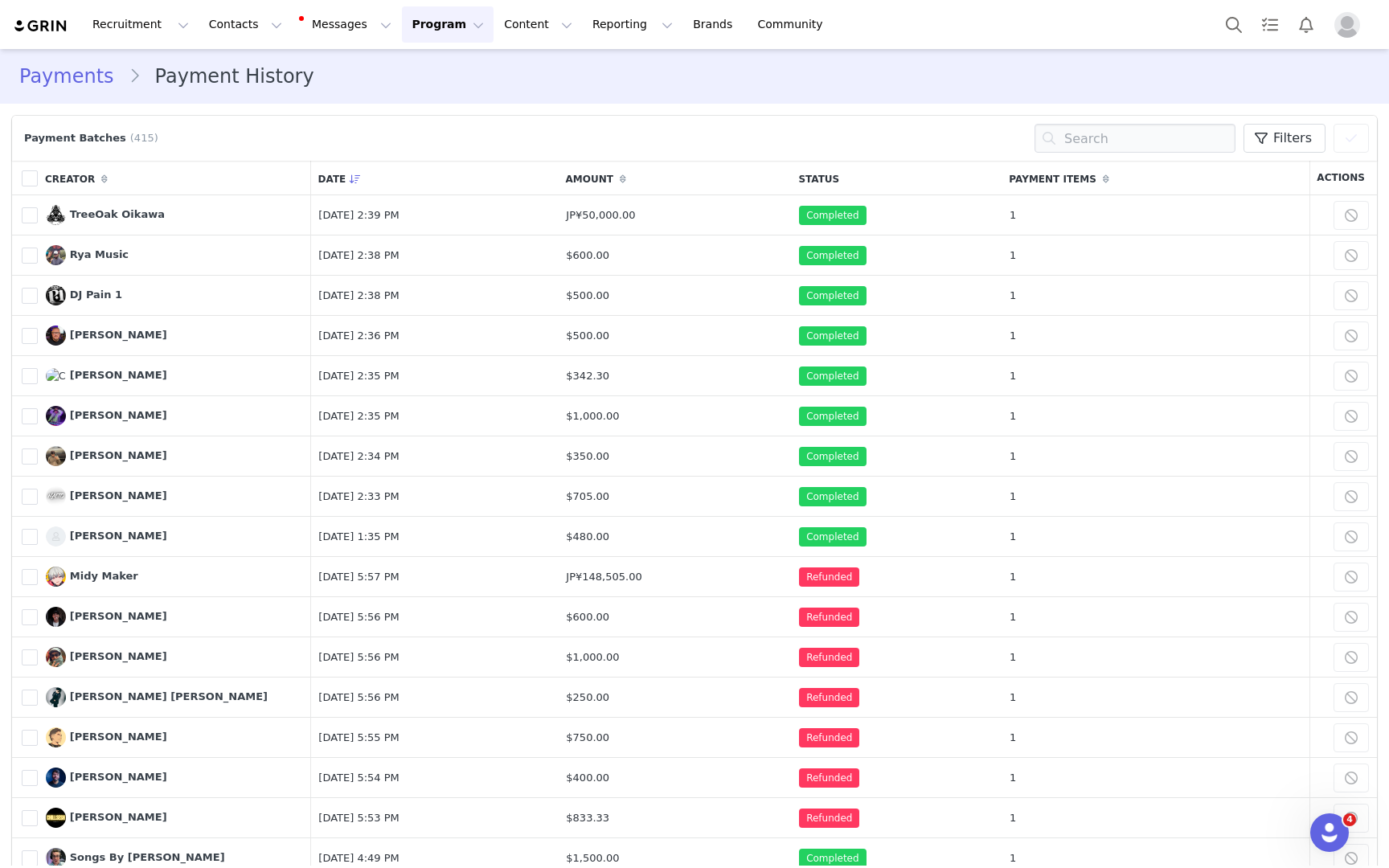
click at [1352, 22] on img "Profile" at bounding box center [1347, 25] width 26 height 26
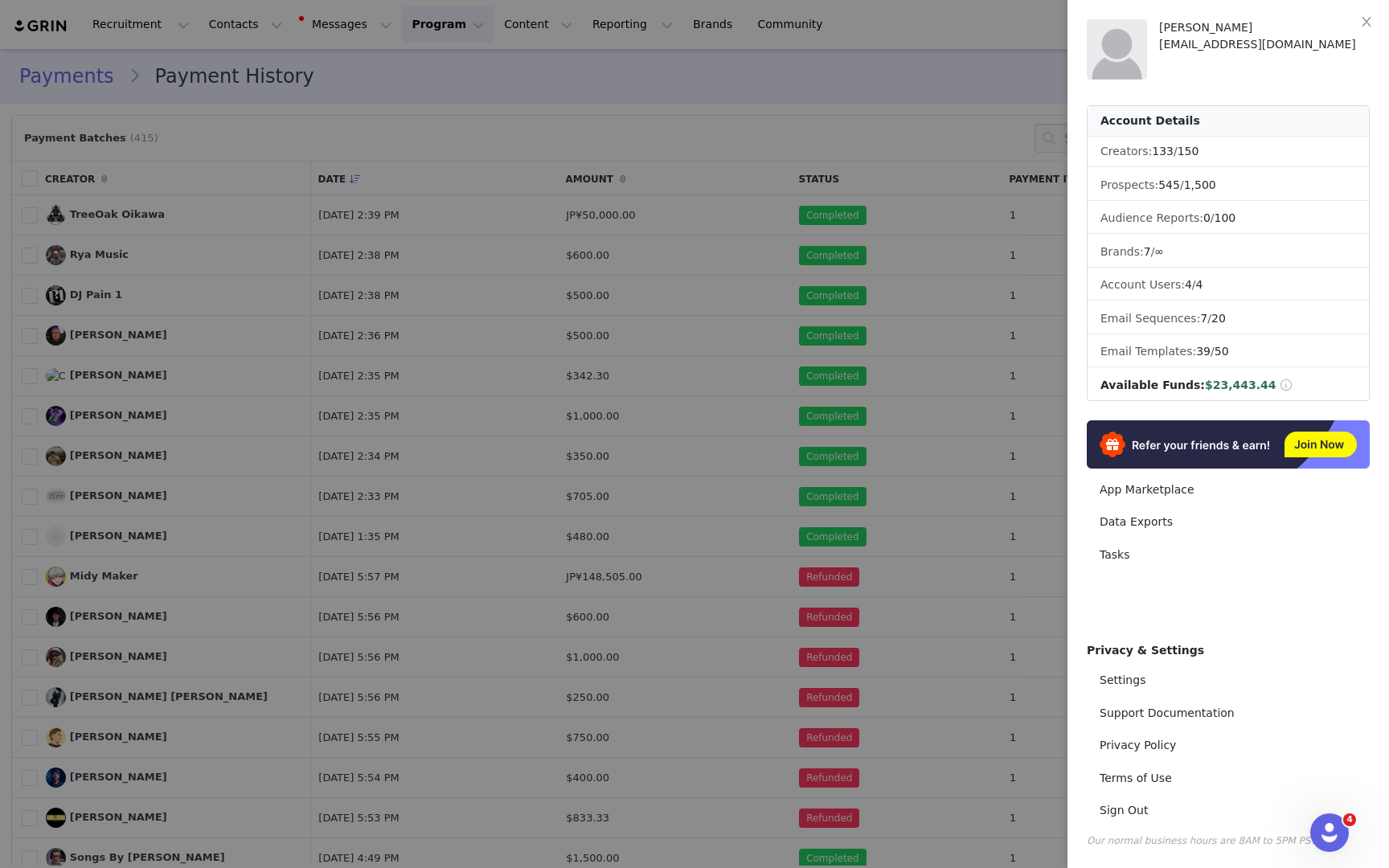
click at [60, 26] on div at bounding box center [694, 434] width 1389 height 868
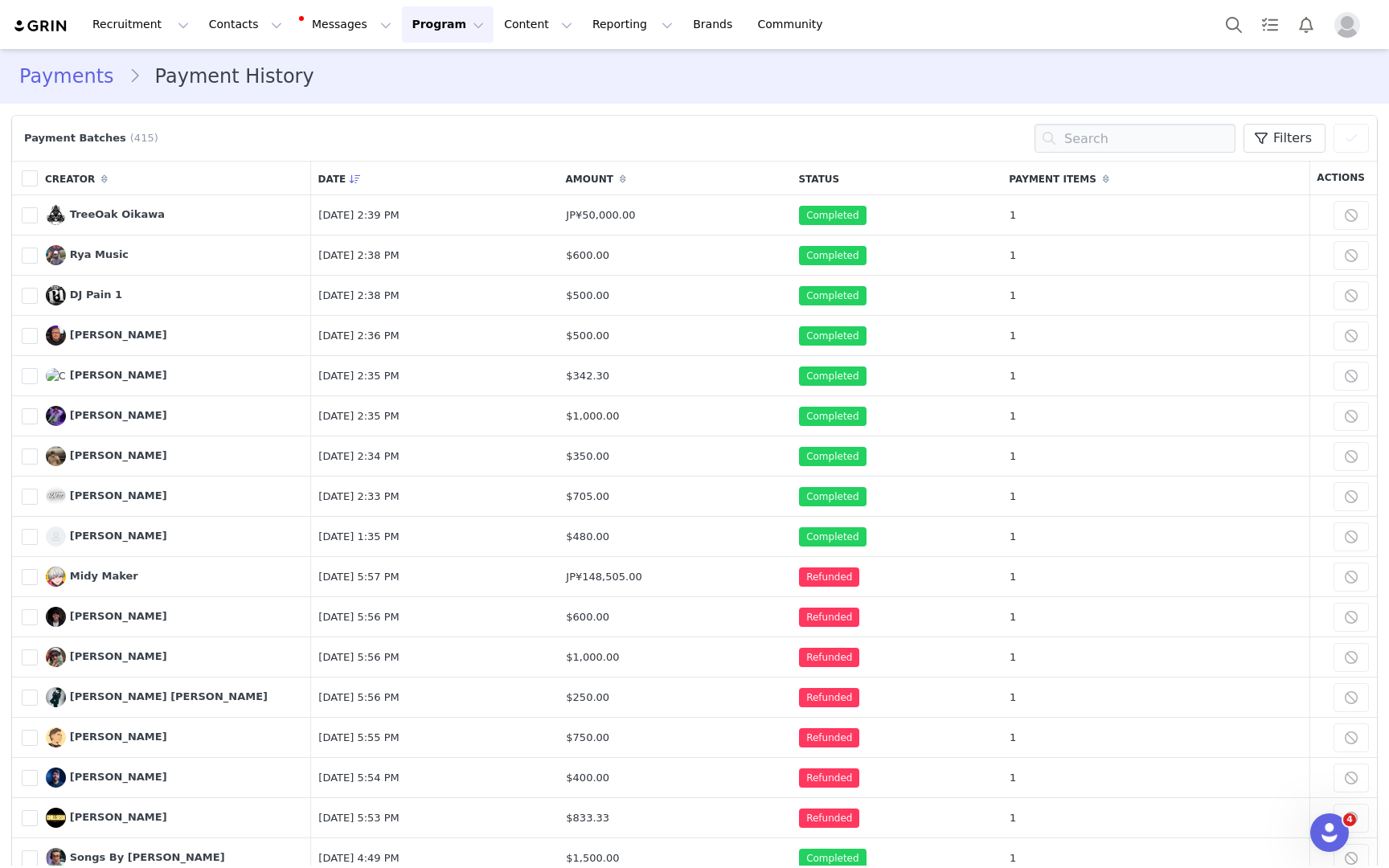
click at [60, 28] on img at bounding box center [41, 26] width 56 height 15
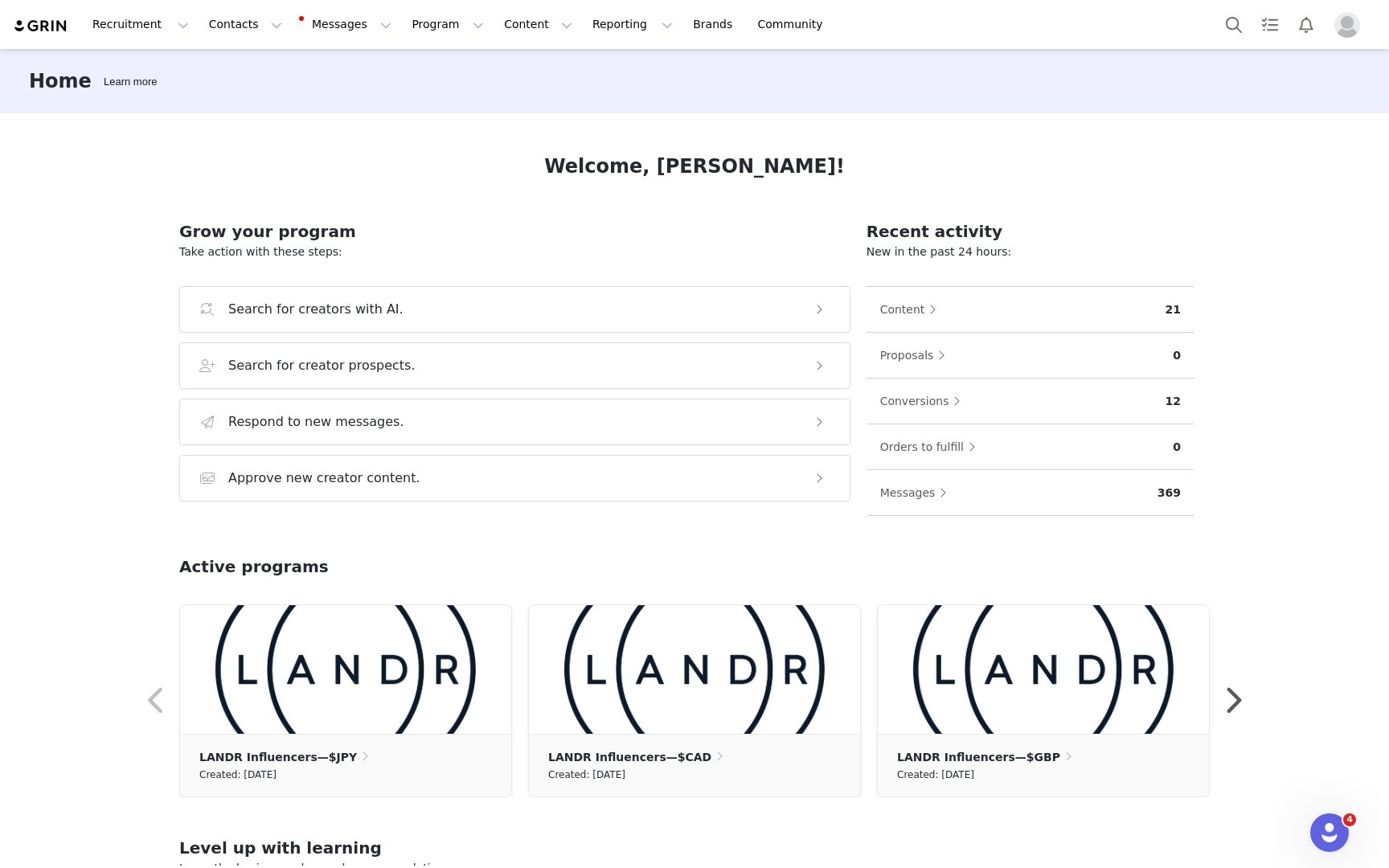
click at [1349, 25] on img "Profile" at bounding box center [1347, 25] width 26 height 26
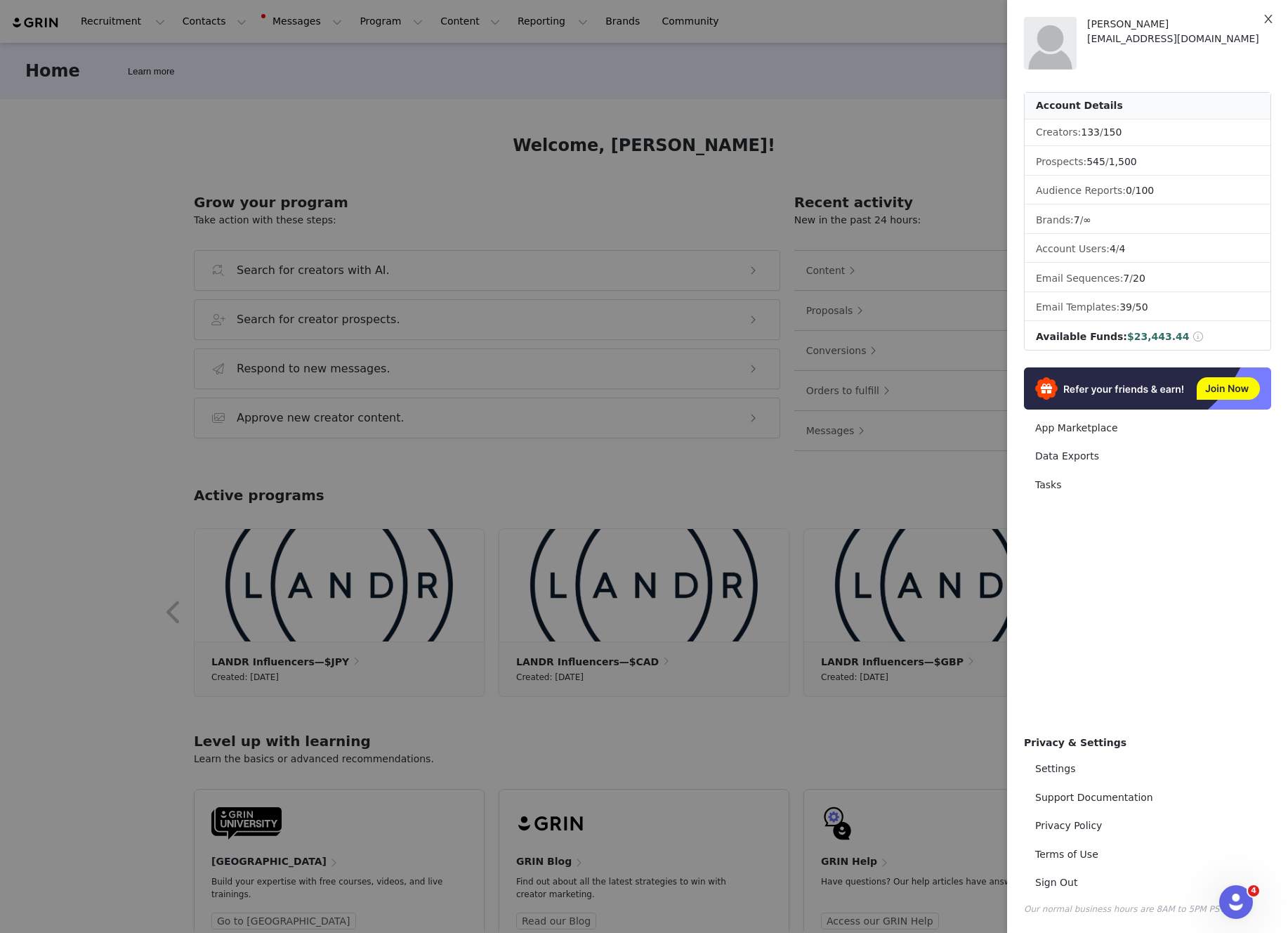
click at [1273, 22] on button "Close" at bounding box center [1268, 20] width 39 height 39
